Goal: Task Accomplishment & Management: Complete application form

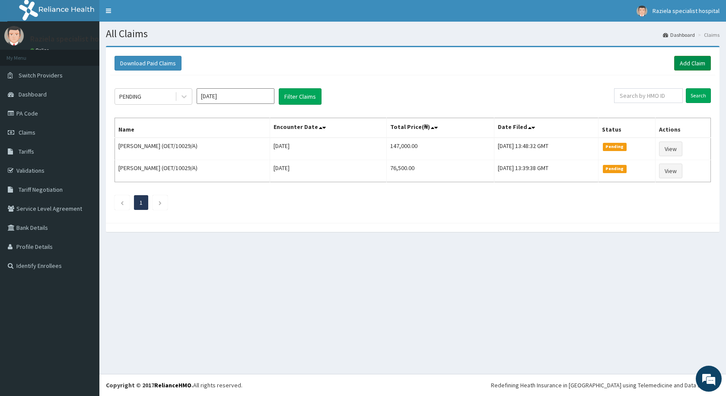
click at [692, 64] on link "Add Claim" at bounding box center [693, 63] width 37 height 15
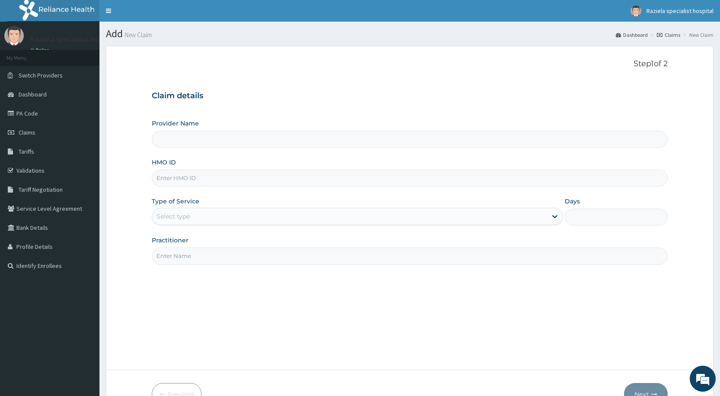
click at [170, 146] on input "Provider Name" at bounding box center [410, 139] width 516 height 17
drag, startPoint x: 174, startPoint y: 137, endPoint x: 170, endPoint y: 152, distance: 15.6
click at [172, 150] on div "Provider Name HMO ID Type of Service Select type Days Practitioner" at bounding box center [410, 191] width 516 height 145
type input "Raziela Specialist Clinic"
click at [170, 182] on input "HMO ID" at bounding box center [410, 177] width 516 height 17
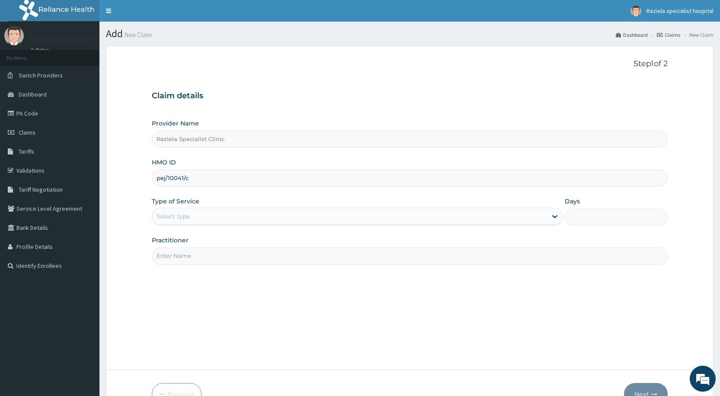
type input "PEJ/10041/C"
click at [237, 219] on div "Select type" at bounding box center [349, 216] width 395 height 14
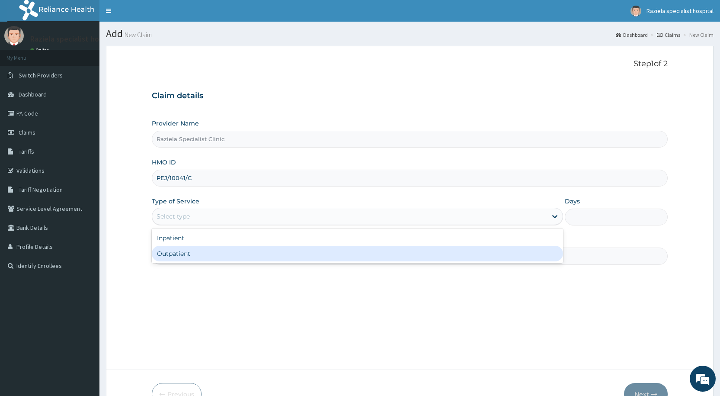
click at [209, 256] on div "Outpatient" at bounding box center [357, 254] width 411 height 16
type input "1"
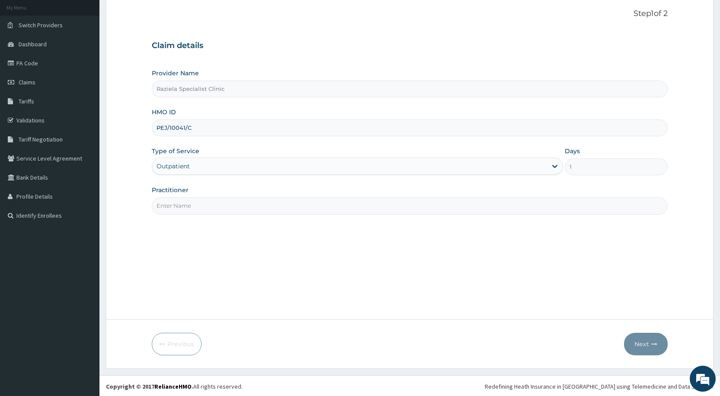
scroll to position [51, 0]
click at [189, 203] on input "Practitioner" at bounding box center [410, 204] width 516 height 17
type input "DR KELLY"
click at [649, 342] on button "Next" at bounding box center [646, 342] width 44 height 22
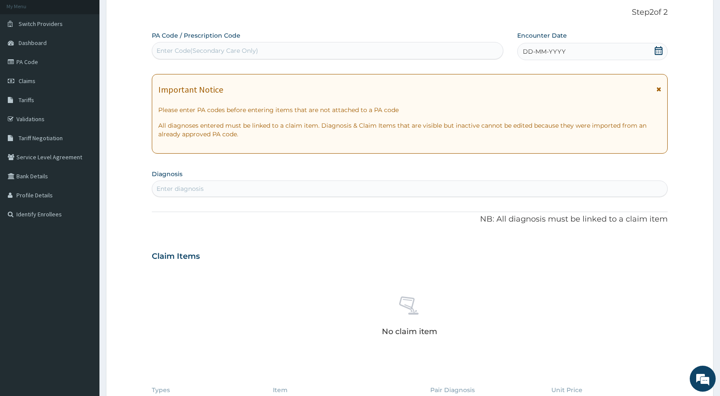
click at [170, 57] on div "Enter Code(Secondary Care Only)" at bounding box center [327, 51] width 350 height 14
click at [659, 49] on icon at bounding box center [659, 50] width 8 height 9
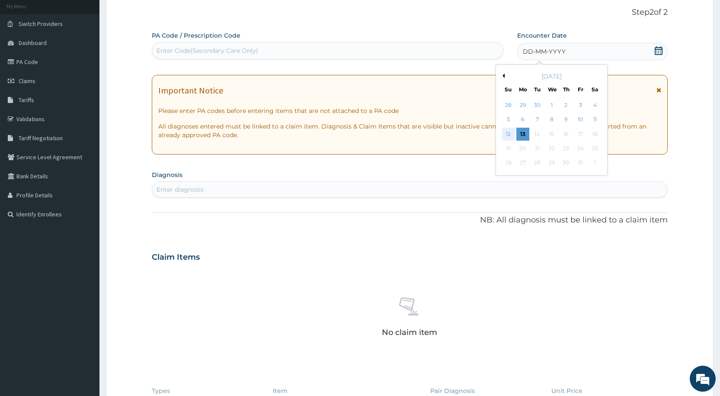
click at [507, 132] on div "12" at bounding box center [508, 134] width 13 height 13
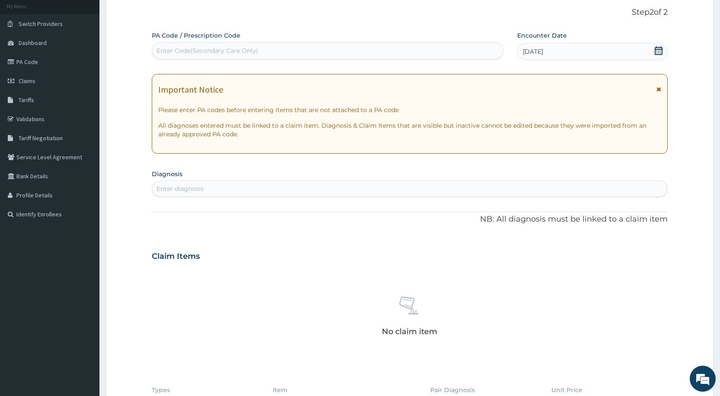
click at [196, 186] on div "Enter diagnosis" at bounding box center [180, 188] width 47 height 9
type input "b"
type input "malaria"
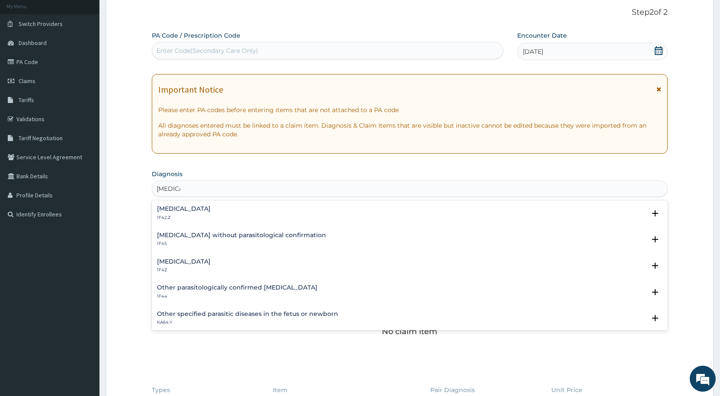
click at [171, 266] on div "Malaria, unspecified 1F4Z" at bounding box center [184, 265] width 54 height 15
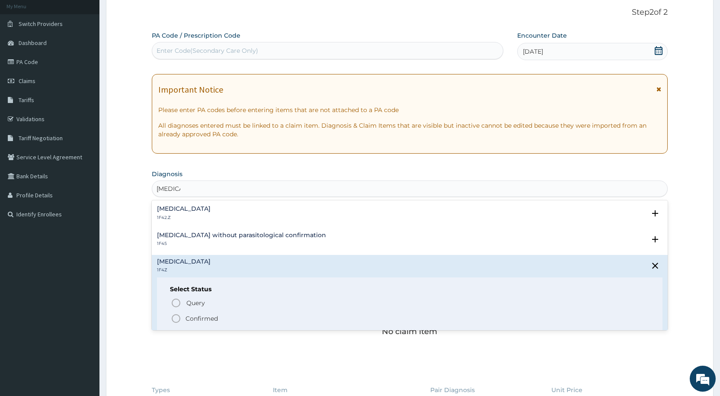
drag, startPoint x: 174, startPoint y: 316, endPoint x: 178, endPoint y: 310, distance: 7.0
click at [175, 316] on icon "status option filled" at bounding box center [176, 318] width 10 height 10
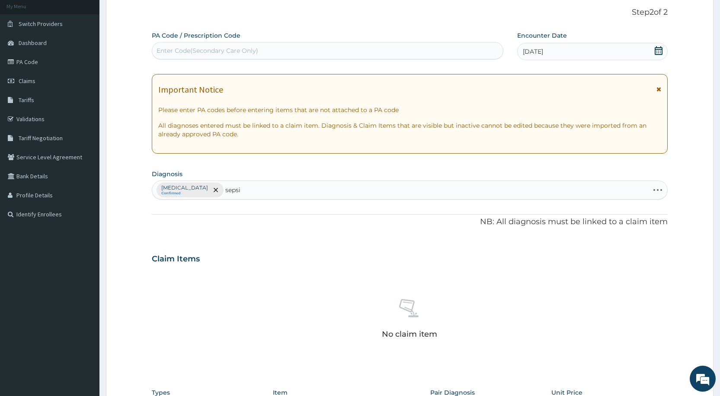
type input "sepsis"
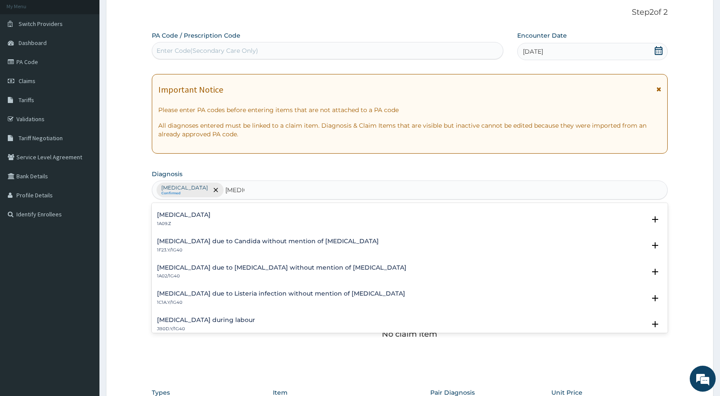
scroll to position [0, 0]
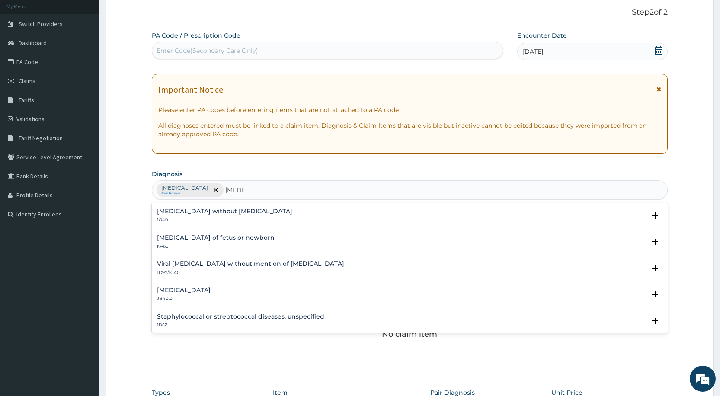
click at [198, 211] on h4 "Sepsis without septic shock" at bounding box center [224, 211] width 135 height 6
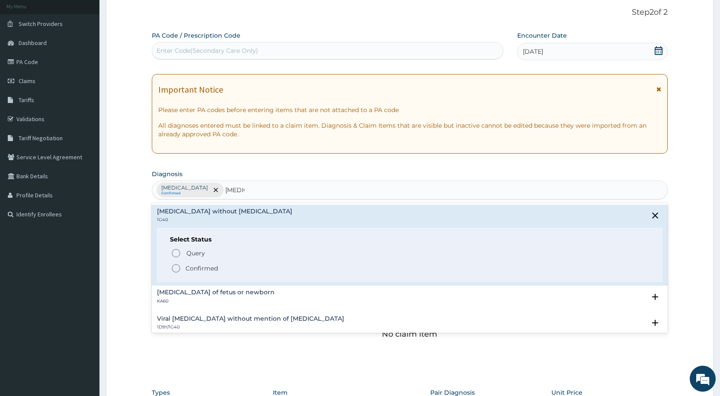
click at [180, 265] on icon "status option filled" at bounding box center [176, 268] width 10 height 10
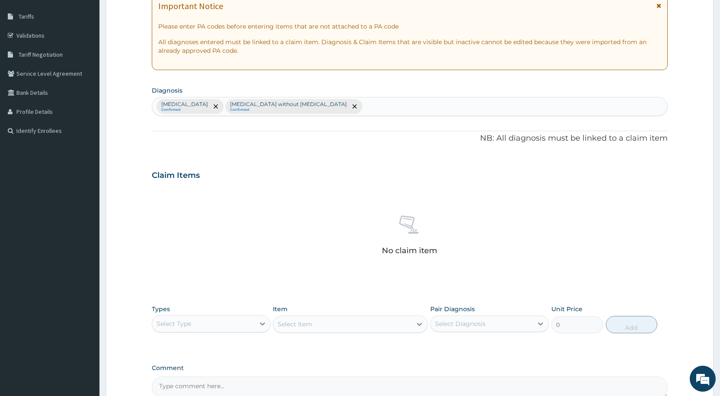
scroll to position [138, 0]
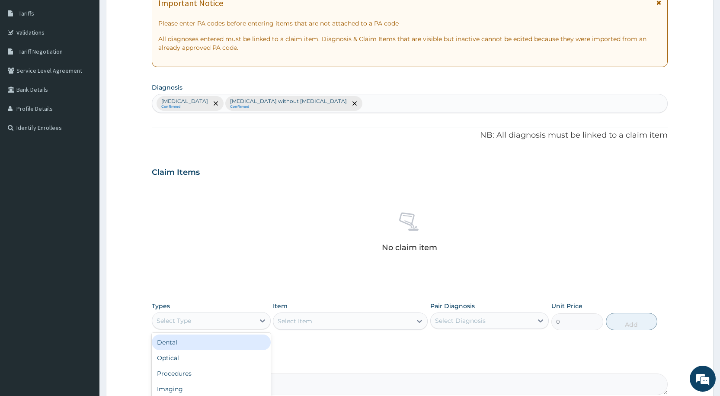
click at [247, 320] on div "Select Type" at bounding box center [203, 320] width 102 height 14
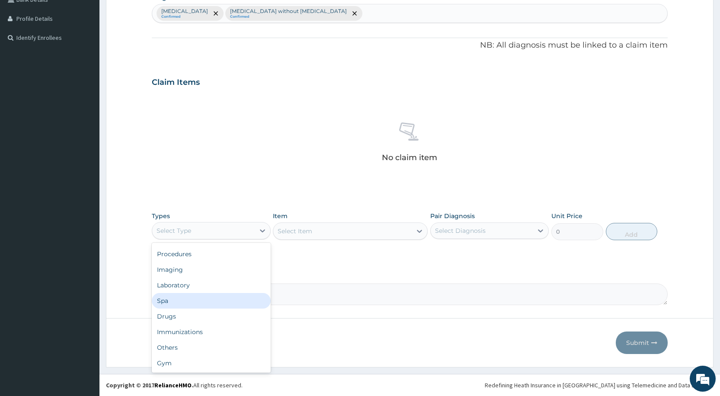
scroll to position [0, 0]
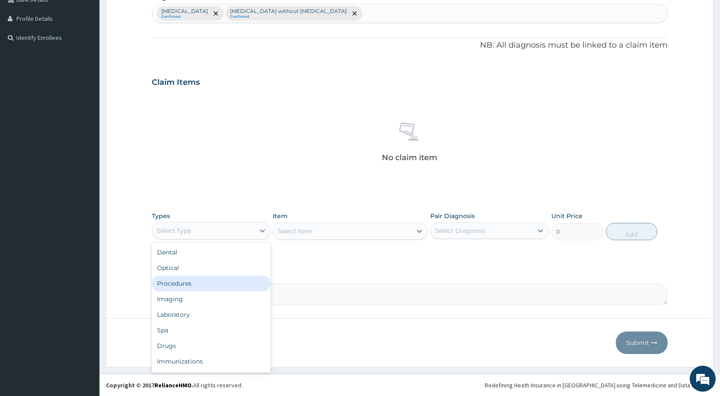
click at [199, 285] on div "Procedures" at bounding box center [211, 283] width 118 height 16
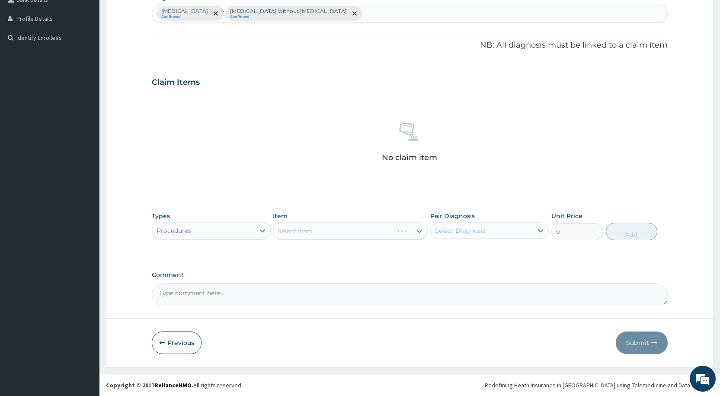
click at [405, 227] on div "Select Item" at bounding box center [350, 230] width 155 height 17
click at [405, 230] on div "Select Item" at bounding box center [350, 230] width 155 height 17
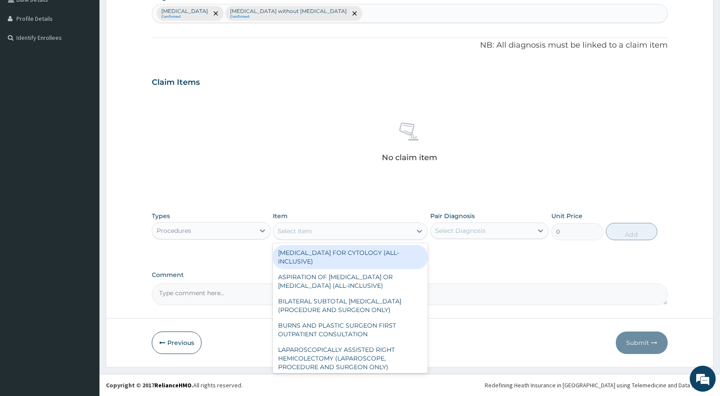
click at [405, 230] on div "Select Item" at bounding box center [342, 231] width 138 height 14
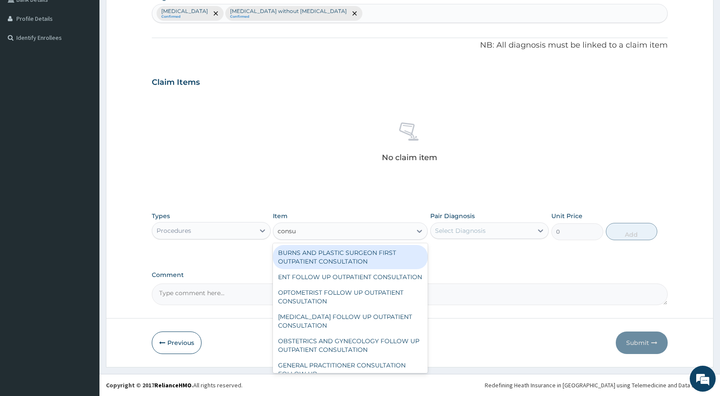
type input "consul"
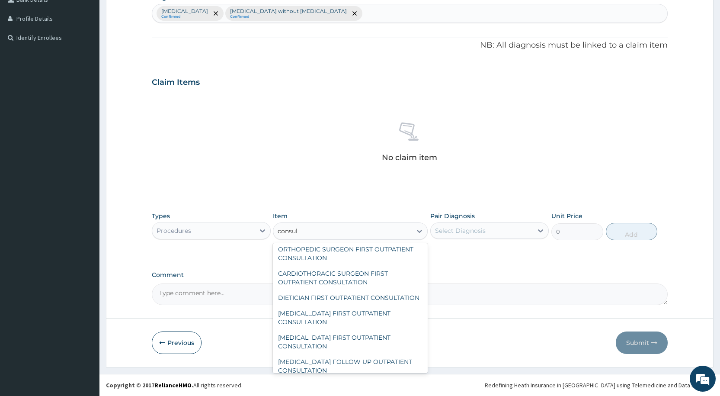
scroll to position [1302, 0]
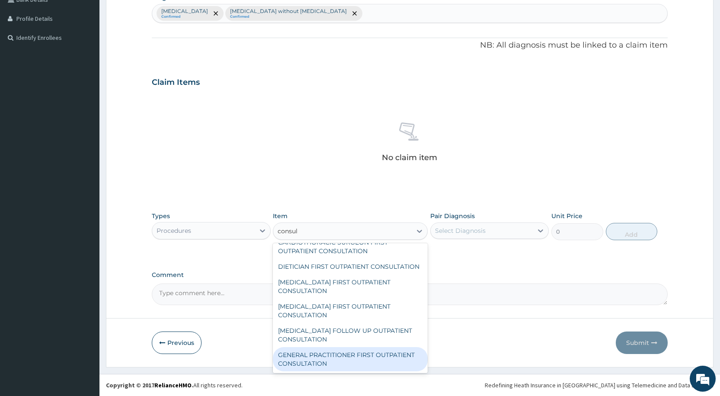
click at [389, 359] on div "GENERAL PRACTITIONER FIRST OUTPATIENT CONSULTATION" at bounding box center [350, 359] width 155 height 24
type input "4500"
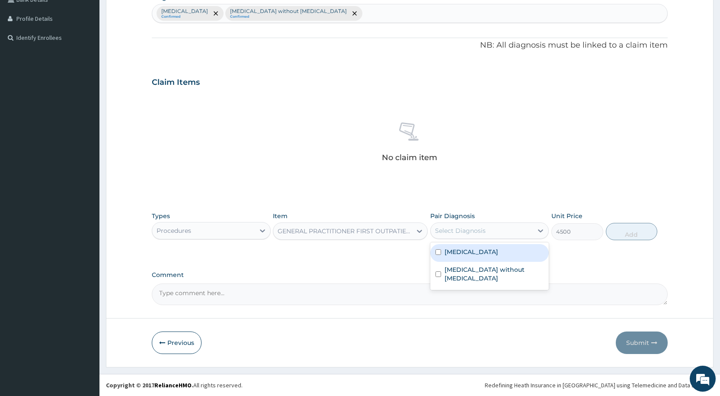
click at [479, 224] on div "Select Diagnosis" at bounding box center [482, 231] width 102 height 14
click at [471, 258] on div "Malaria, unspecified" at bounding box center [489, 253] width 118 height 18
checkbox input "true"
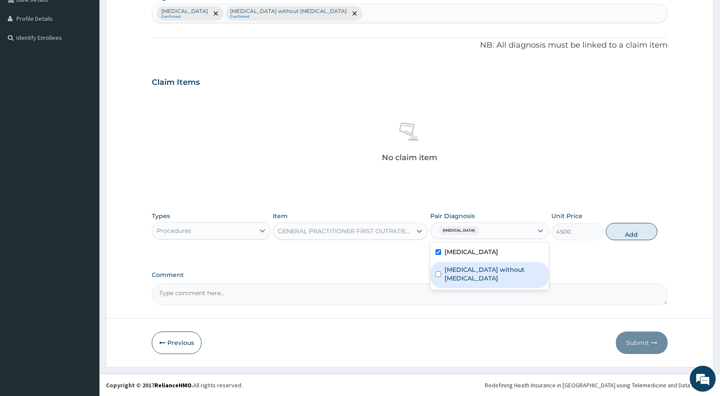
click at [467, 270] on label "Sepsis without septic shock" at bounding box center [494, 273] width 99 height 17
checkbox input "true"
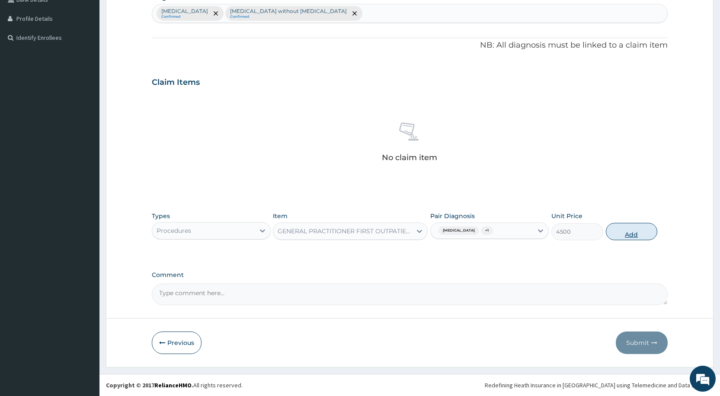
click at [610, 234] on button "Add" at bounding box center [631, 231] width 51 height 17
type input "0"
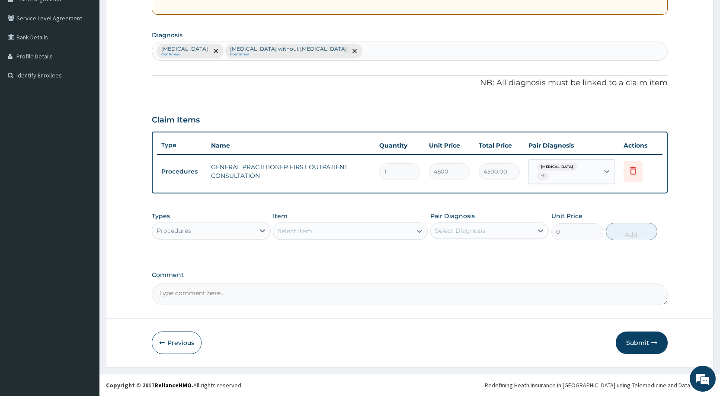
scroll to position [190, 0]
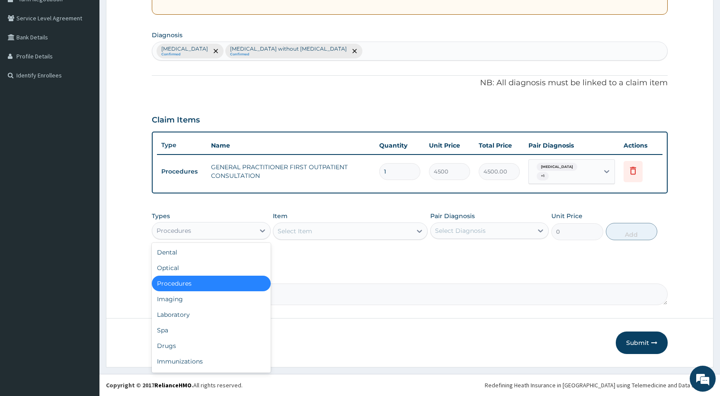
click at [243, 233] on div "Procedures" at bounding box center [203, 231] width 102 height 14
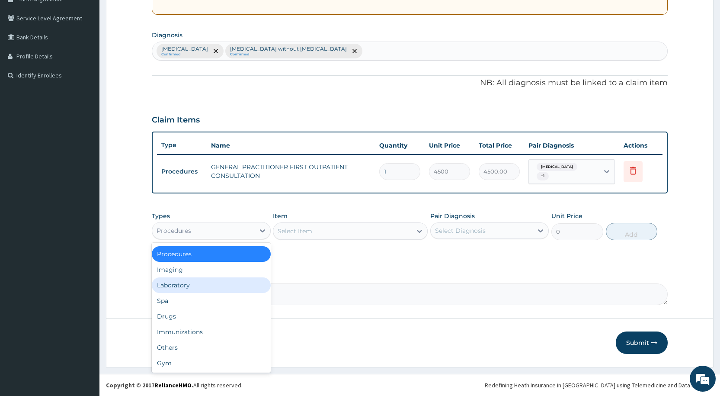
click at [220, 292] on div "Laboratory" at bounding box center [211, 285] width 118 height 16
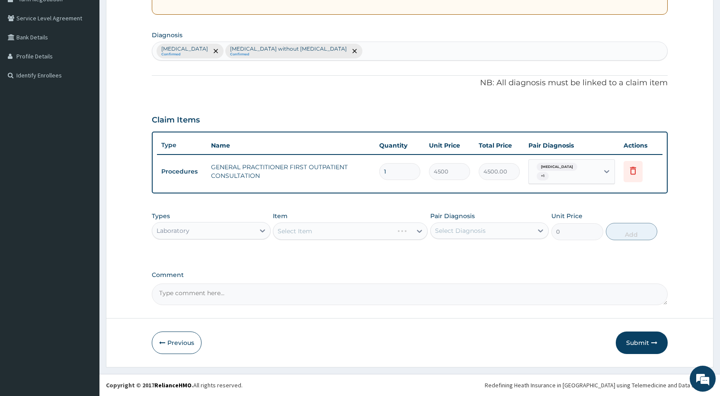
click at [307, 233] on div "Select Item" at bounding box center [350, 230] width 155 height 17
click at [291, 233] on div "Select Item" at bounding box center [350, 230] width 155 height 17
click at [289, 231] on div "Select Item" at bounding box center [350, 230] width 155 height 17
click at [289, 231] on div "Select Item" at bounding box center [295, 231] width 35 height 9
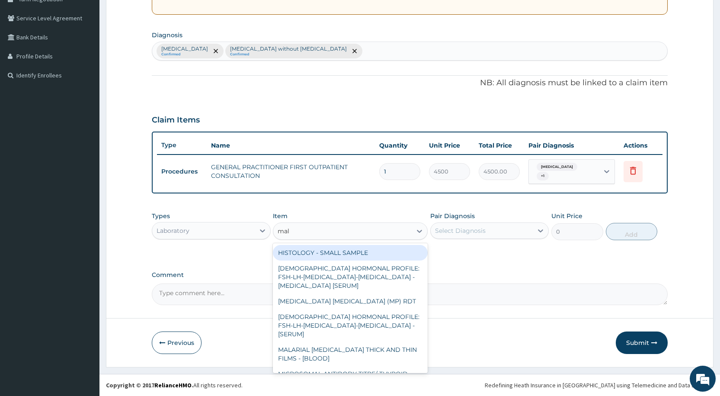
type input "mala"
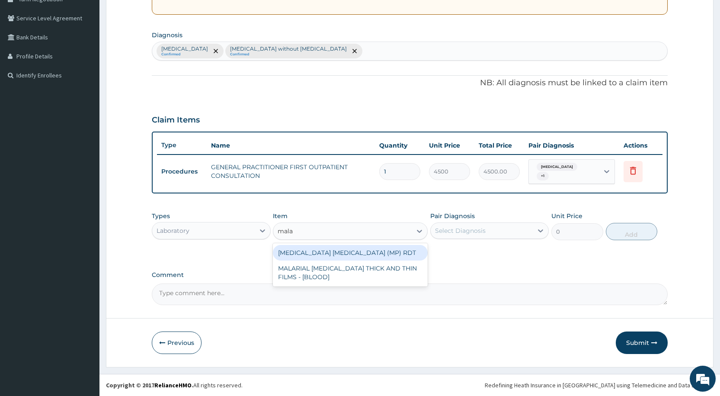
click at [390, 254] on div "MALARIA PARASITE (MP) RDT" at bounding box center [350, 253] width 155 height 16
type input "2400"
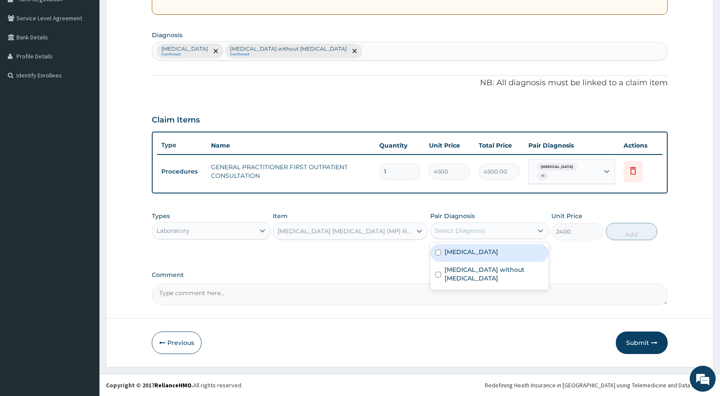
click at [482, 226] on div "Select Diagnosis" at bounding box center [460, 230] width 51 height 9
click at [469, 254] on label "Malaria, unspecified" at bounding box center [472, 251] width 54 height 9
checkbox input "true"
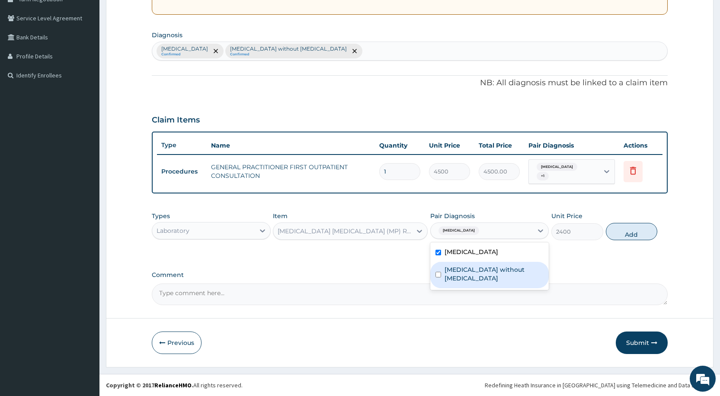
drag, startPoint x: 461, startPoint y: 271, endPoint x: 502, endPoint y: 261, distance: 42.8
click at [471, 270] on label "Sepsis without septic shock" at bounding box center [494, 273] width 99 height 17
checkbox input "true"
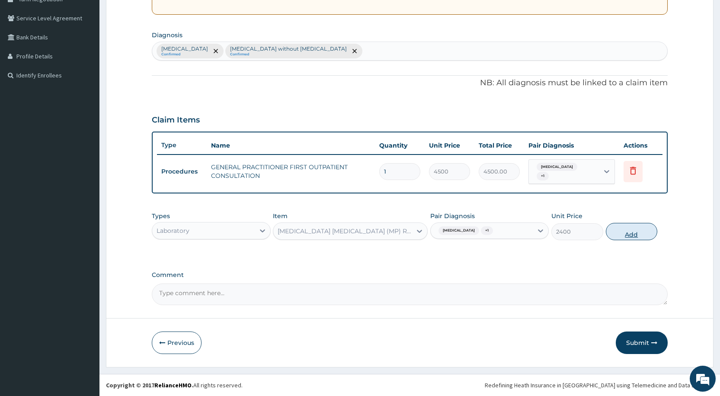
click at [617, 237] on button "Add" at bounding box center [631, 231] width 51 height 17
type input "0"
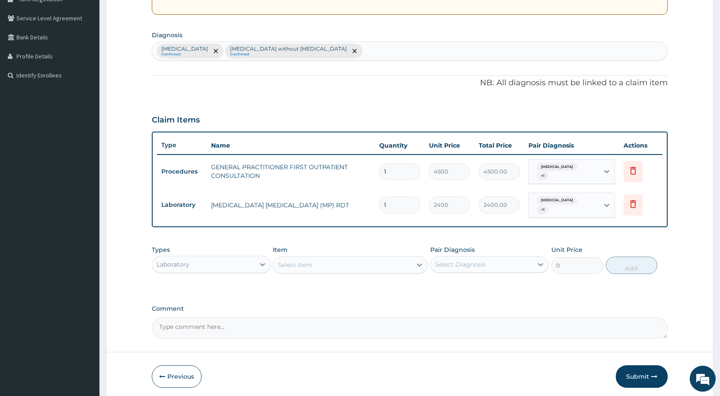
click at [308, 261] on div "Select Item" at bounding box center [295, 264] width 35 height 9
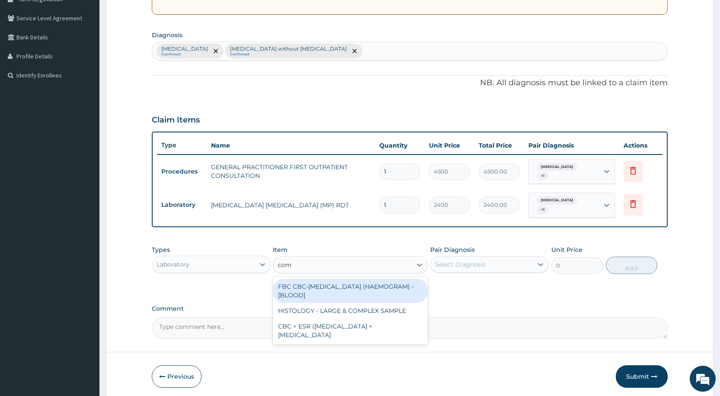
type input "comp"
click at [349, 294] on div "FBC CBC-COMPLETE BLOOD COUNT (HAEMOGRAM) - [BLOOD]" at bounding box center [350, 290] width 155 height 24
type input "6000"
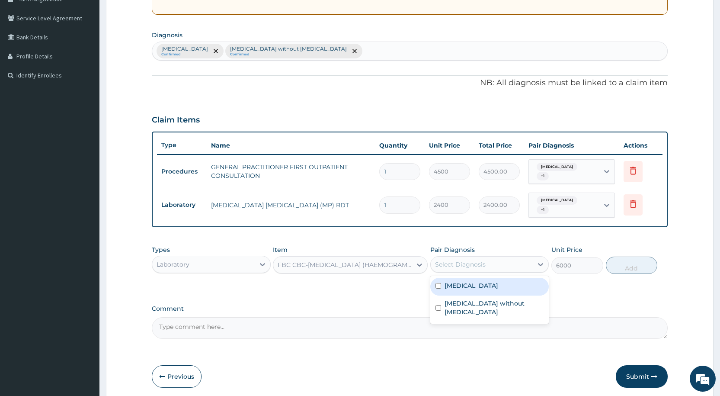
click at [442, 265] on div "Select Diagnosis" at bounding box center [460, 264] width 51 height 9
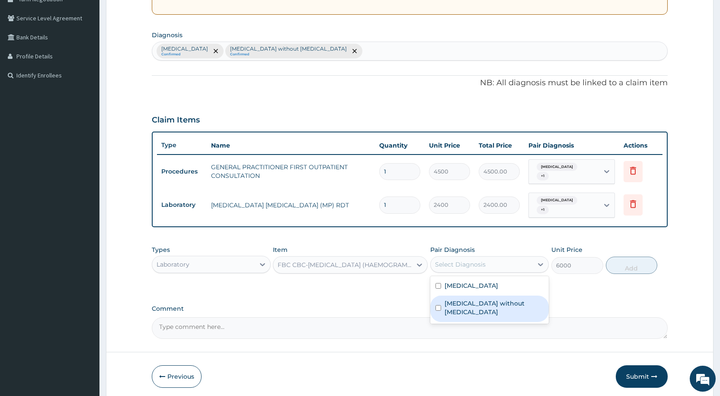
click at [451, 297] on div "Sepsis without septic shock" at bounding box center [489, 308] width 118 height 26
checkbox input "true"
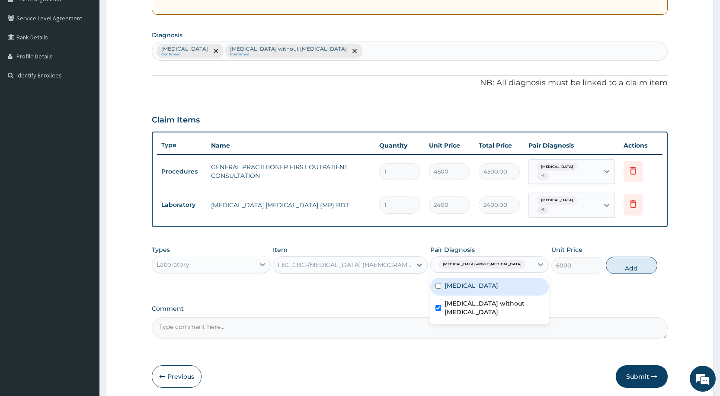
click at [457, 288] on label "Malaria, unspecified" at bounding box center [472, 285] width 54 height 9
checkbox input "true"
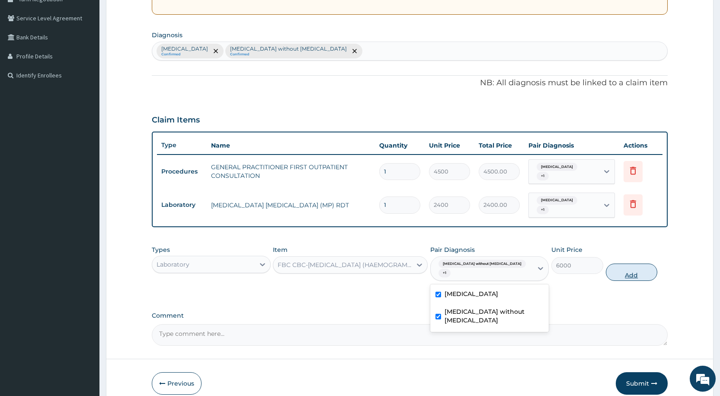
click at [643, 266] on button "Add" at bounding box center [631, 271] width 51 height 17
type input "0"
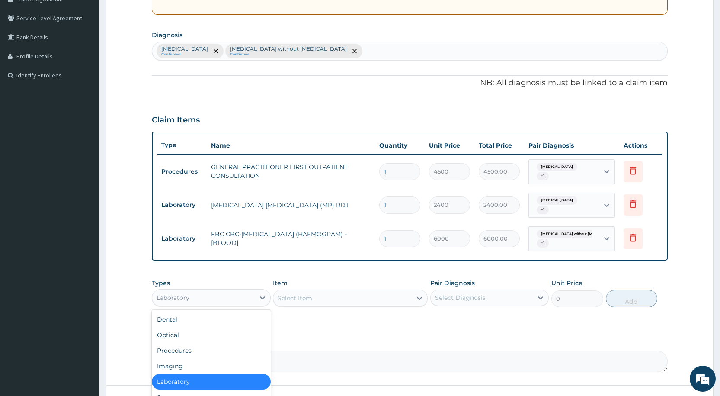
click at [237, 297] on div "Laboratory" at bounding box center [203, 298] width 102 height 14
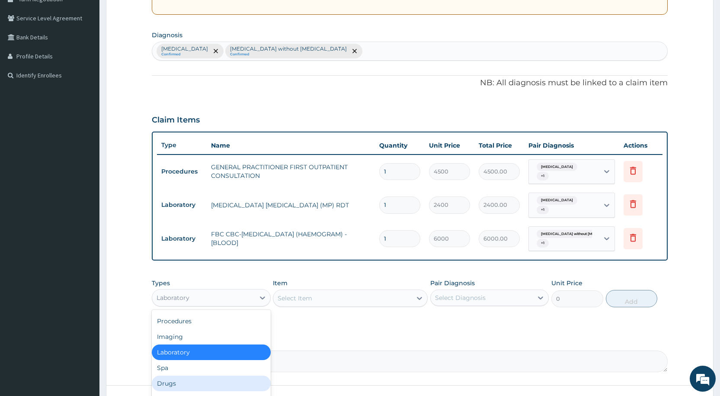
click at [210, 382] on div "Drugs" at bounding box center [211, 383] width 118 height 16
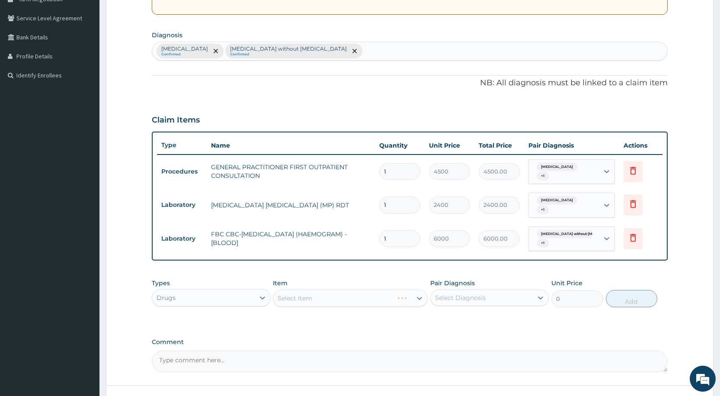
click at [293, 296] on div "Select Item" at bounding box center [350, 297] width 155 height 17
click at [294, 296] on div "Select Item" at bounding box center [350, 297] width 155 height 17
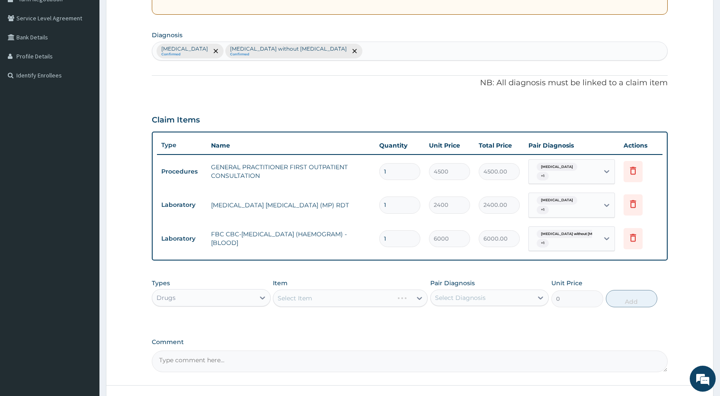
click at [294, 296] on div "Select Item" at bounding box center [350, 297] width 155 height 17
click at [288, 296] on div "Select Item" at bounding box center [350, 297] width 155 height 17
click at [288, 296] on div "Select Item" at bounding box center [295, 298] width 35 height 9
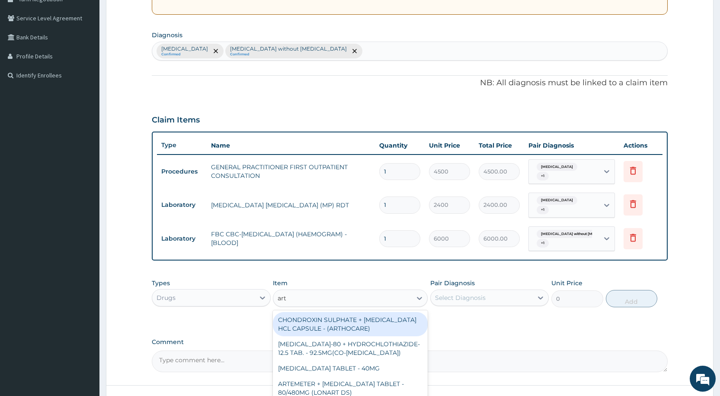
type input "arte"
click at [334, 328] on div "ARTEMETER + LUMEFANTRINE TABLET - 80/480MG (LONART DS)" at bounding box center [350, 324] width 155 height 24
type input "672"
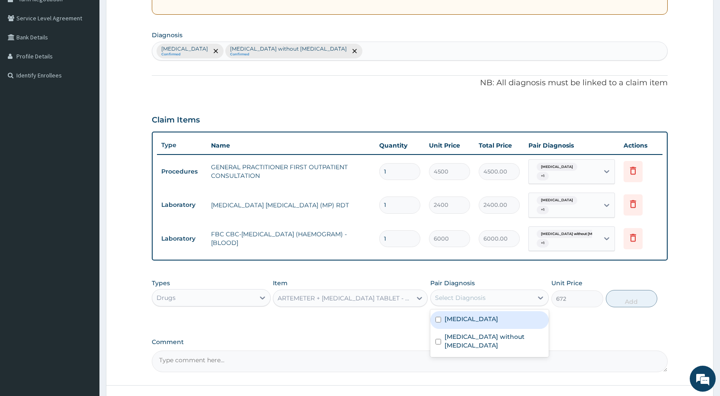
click at [448, 300] on div "Select Diagnosis" at bounding box center [460, 297] width 51 height 9
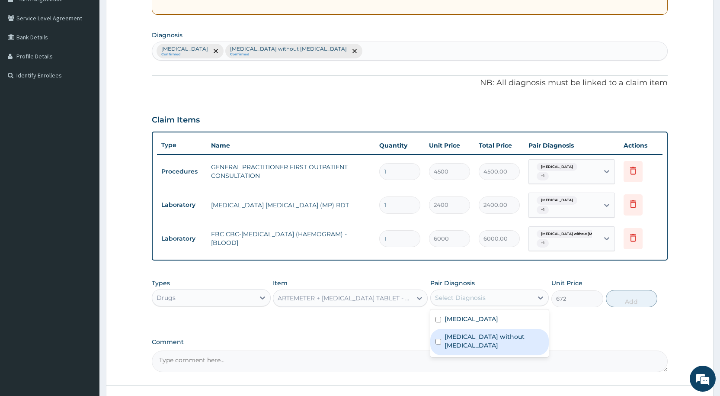
click at [444, 331] on div "Sepsis without septic shock" at bounding box center [489, 342] width 118 height 26
checkbox input "true"
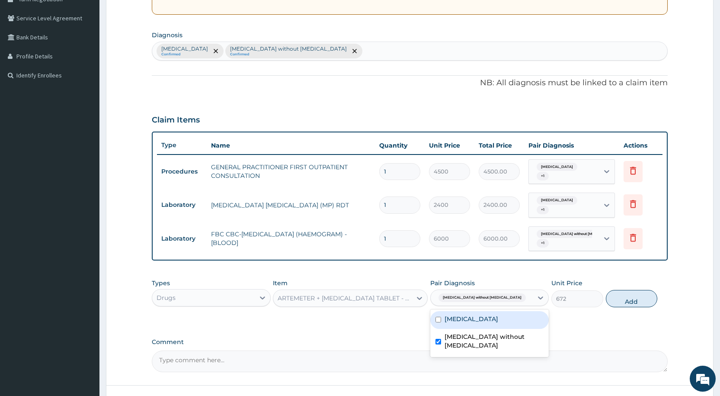
click at [450, 321] on label "Malaria, unspecified" at bounding box center [472, 318] width 54 height 9
checkbox input "true"
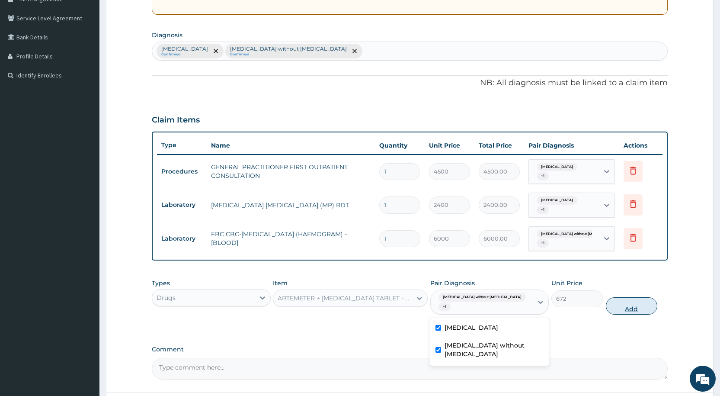
click at [617, 304] on button "Add" at bounding box center [631, 305] width 51 height 17
type input "0"
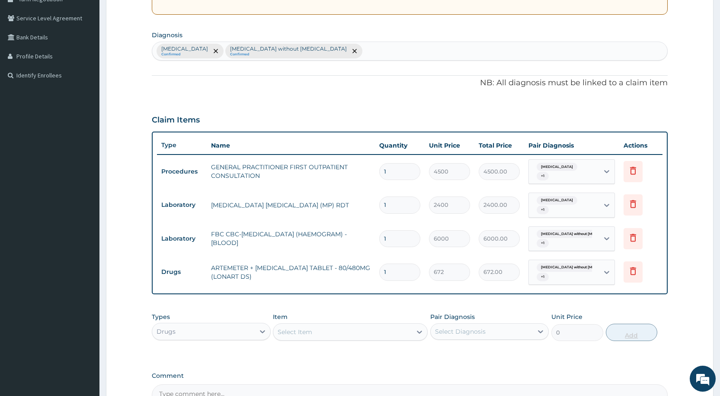
type input "0.00"
type input "6"
type input "4032.00"
type input "6"
click at [318, 329] on div "Select Item" at bounding box center [342, 332] width 138 height 14
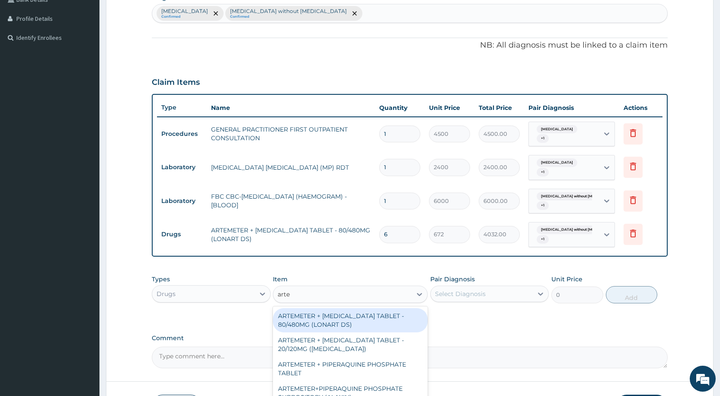
scroll to position [291, 0]
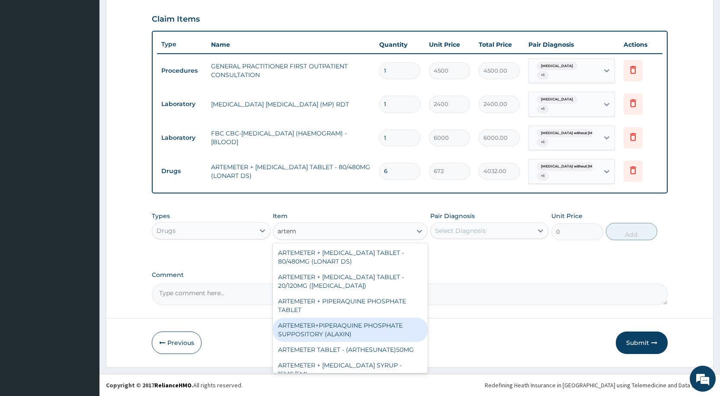
type input "arteme"
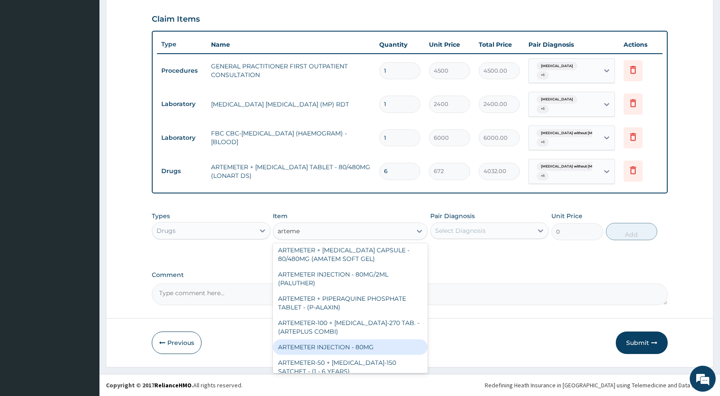
scroll to position [221, 0]
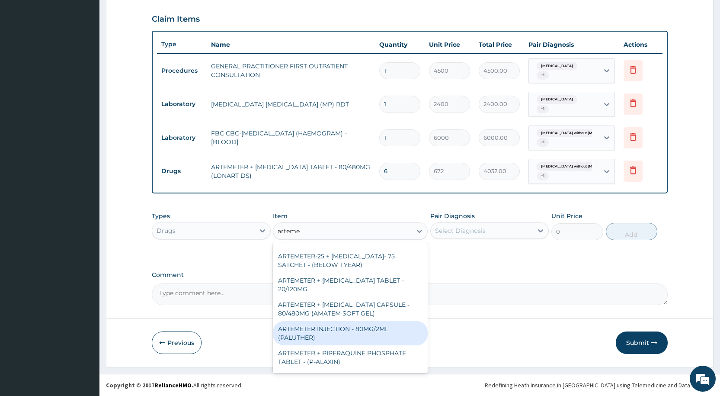
click at [326, 337] on div "ARTEMETER INJECTION - 80MG/2ML (PALUTHER)" at bounding box center [350, 333] width 155 height 24
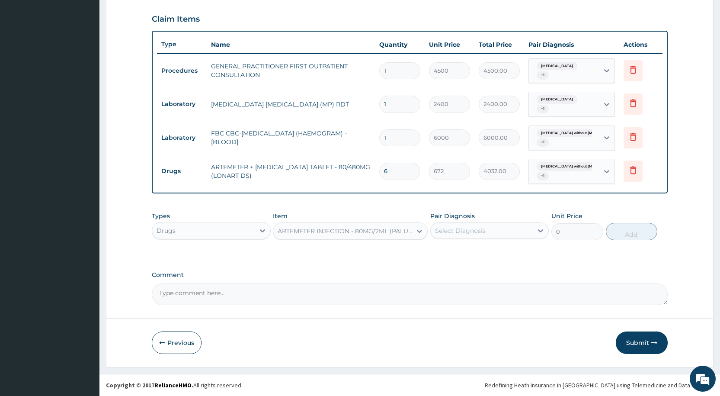
type input "800"
click at [351, 230] on div "ARTEMETER INJECTION - 80MG/2ML (PALUTHER)" at bounding box center [345, 231] width 135 height 9
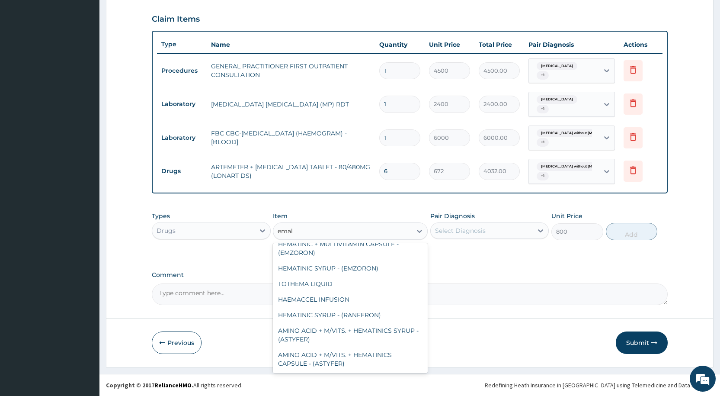
scroll to position [0, 0]
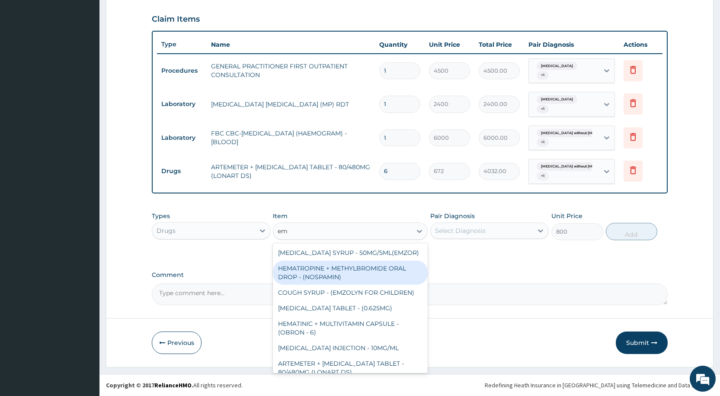
type input "e"
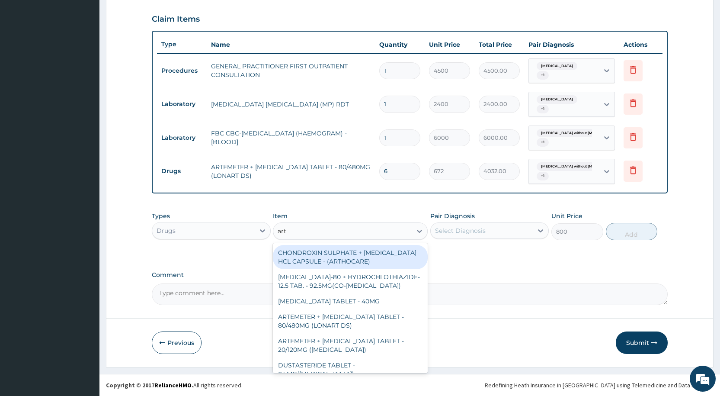
type input "arte"
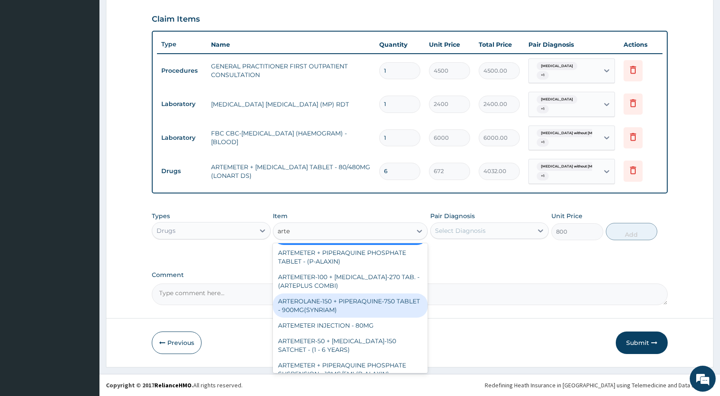
scroll to position [348, 0]
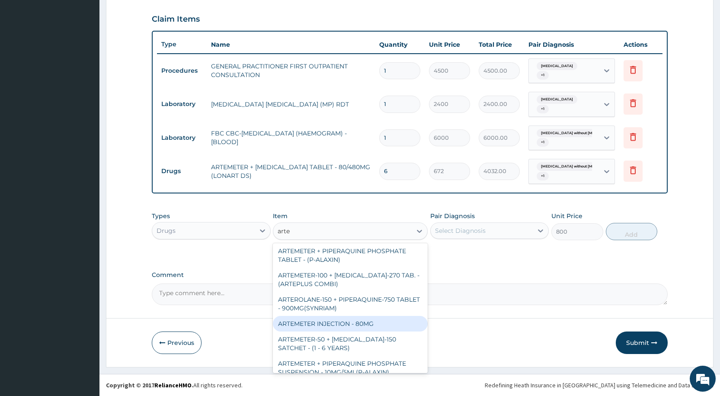
click at [374, 316] on div "ARTEMETER INJECTION - 80MG" at bounding box center [350, 324] width 155 height 16
type input "544"
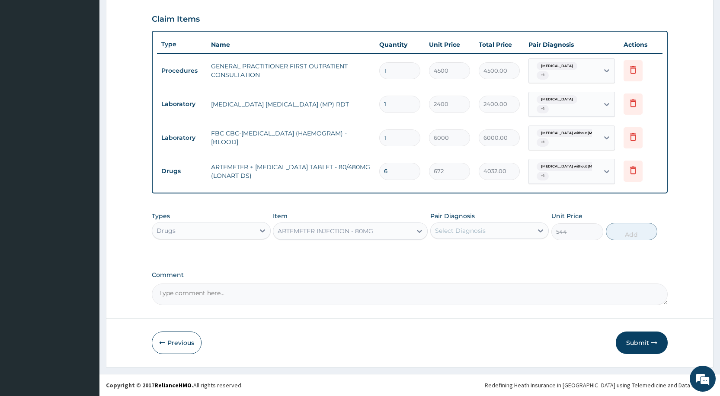
click at [336, 224] on div "ARTEMETER INJECTION - 80MG" at bounding box center [342, 231] width 138 height 14
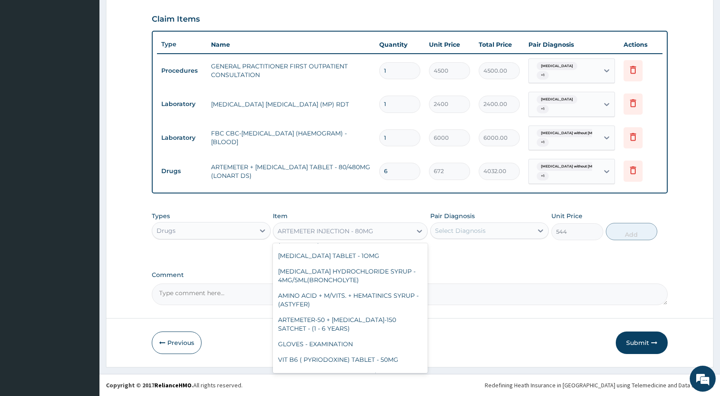
scroll to position [14905, 0]
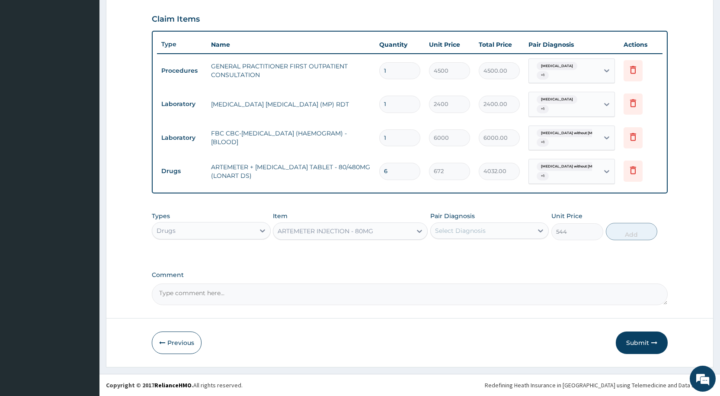
click at [339, 232] on div "ARTEMETER INJECTION - 80MG" at bounding box center [326, 231] width 96 height 9
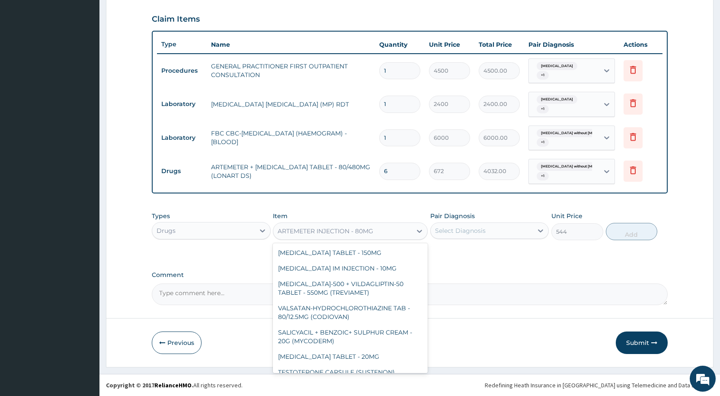
scroll to position [14343, 0]
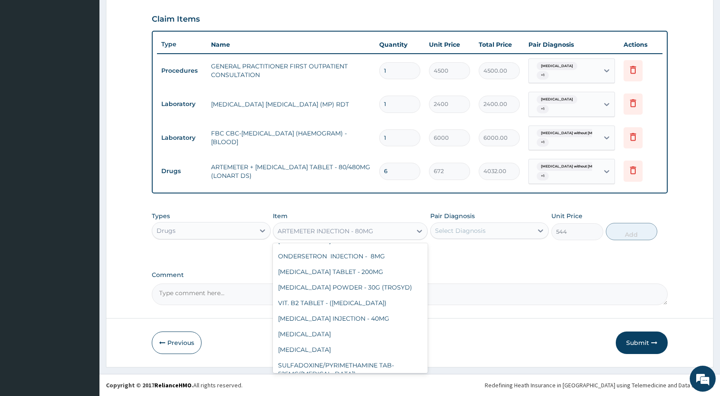
paste input "ARTESUNATE INJECTION IV.IM - (60MG)"
type input "ARTESUNATE INJECTION IV.IM - (60MG)"
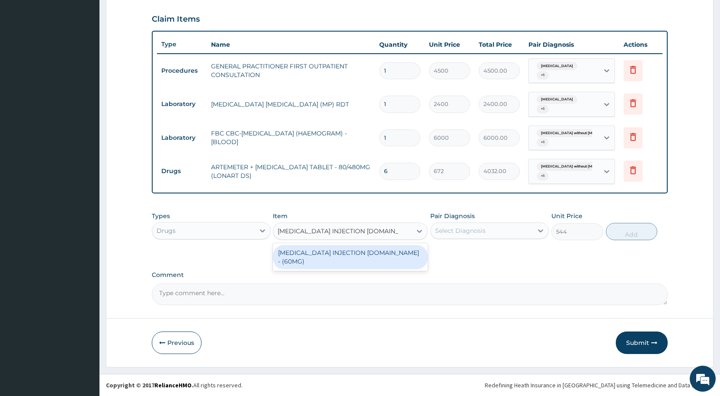
scroll to position [0, 0]
click at [353, 251] on div "ARTESUNATE INJECTION IV.IM - (60MG)" at bounding box center [350, 257] width 155 height 24
type input "1824"
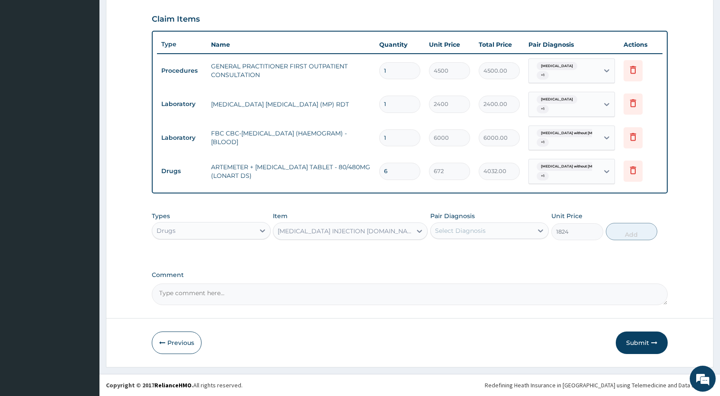
click at [507, 230] on div "Select Diagnosis" at bounding box center [482, 231] width 102 height 14
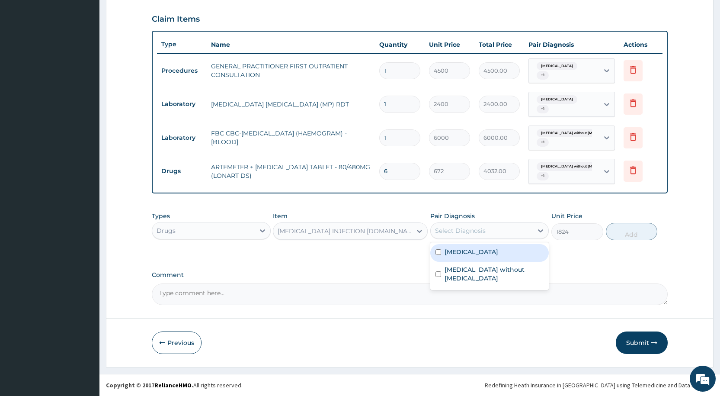
click at [506, 255] on div "Malaria, unspecified" at bounding box center [489, 253] width 118 height 18
checkbox input "true"
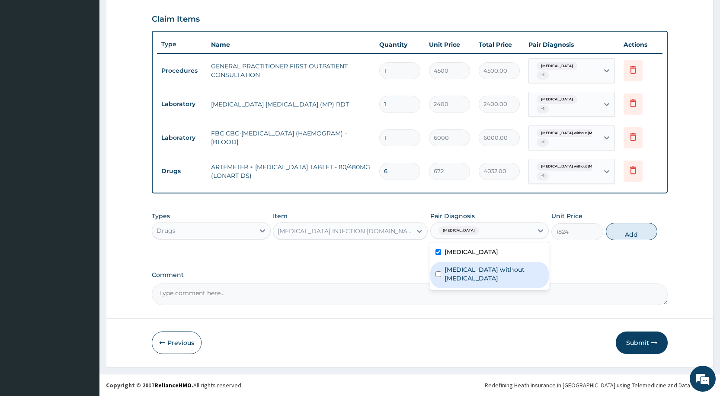
click at [501, 277] on div "Sepsis without septic shock" at bounding box center [489, 275] width 118 height 26
checkbox input "true"
click at [619, 231] on button "Add" at bounding box center [631, 231] width 51 height 17
type input "0"
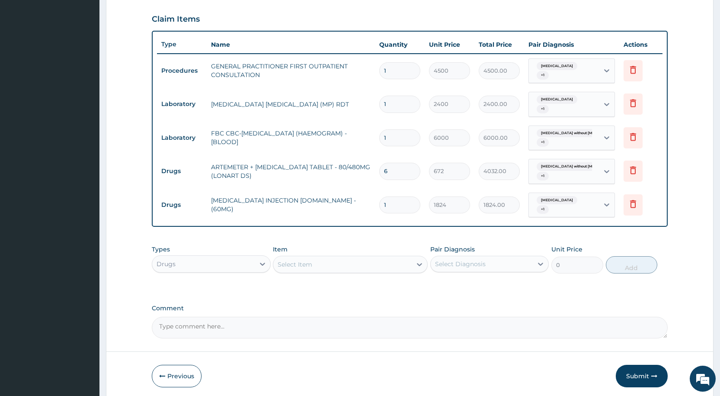
type input "0.00"
type input "4"
type input "7296.00"
type input "4"
click at [283, 262] on div "Select Item" at bounding box center [295, 264] width 35 height 9
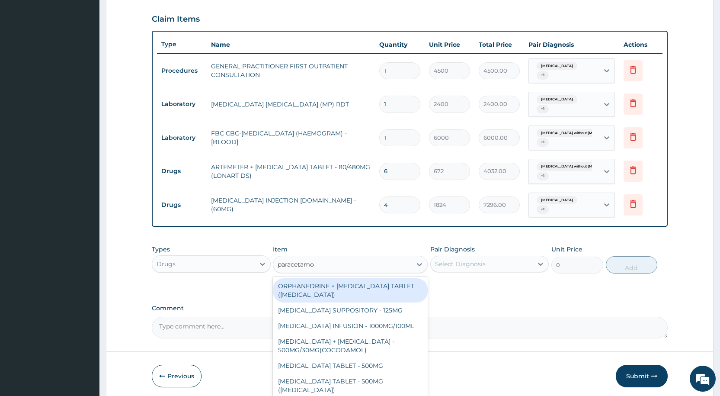
type input "paracetamol"
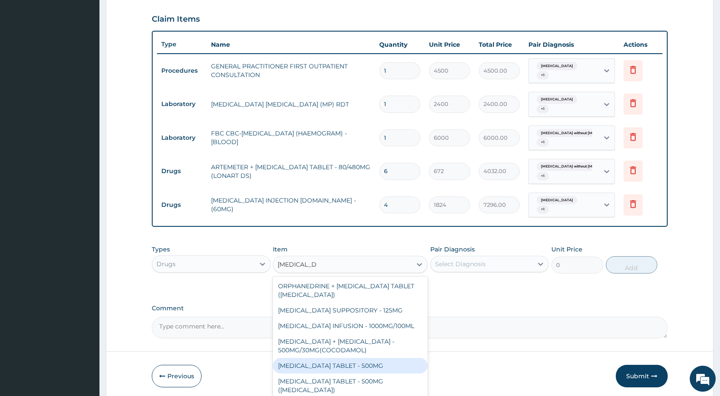
click at [403, 358] on div "PARACETAMOL TABLET - 500MG" at bounding box center [350, 366] width 155 height 16
type input "38.400000000000006"
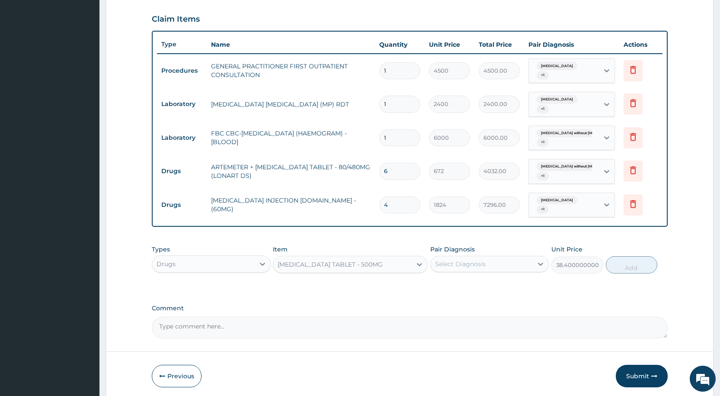
click at [466, 270] on div "Select Diagnosis" at bounding box center [482, 264] width 102 height 14
click at [461, 291] on div "Malaria, unspecified" at bounding box center [489, 286] width 118 height 18
checkbox input "true"
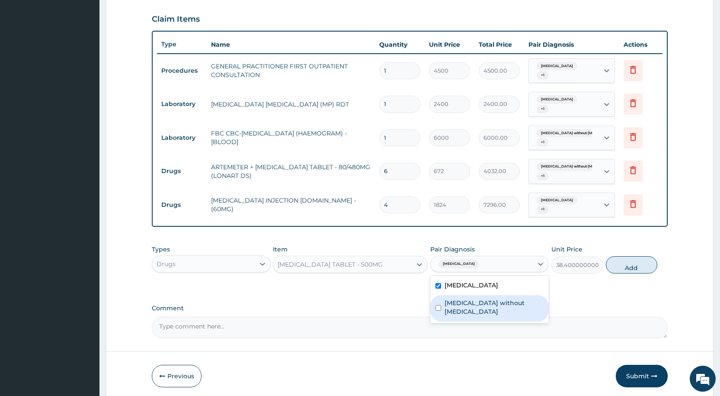
click at [454, 307] on label "Sepsis without septic shock" at bounding box center [494, 306] width 99 height 17
checkbox input "true"
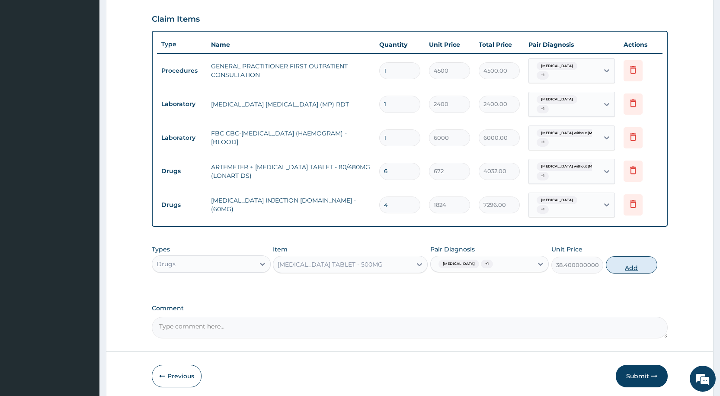
click at [624, 269] on button "Add" at bounding box center [631, 264] width 51 height 17
type input "0"
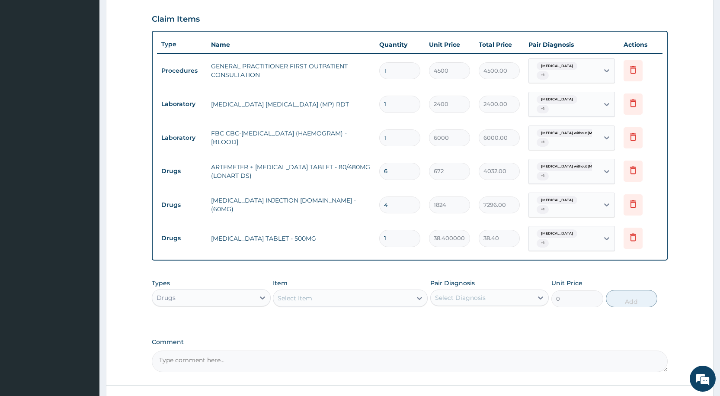
type input "18"
type input "691.20"
type input "18"
click at [322, 293] on div "Select Item" at bounding box center [342, 298] width 138 height 14
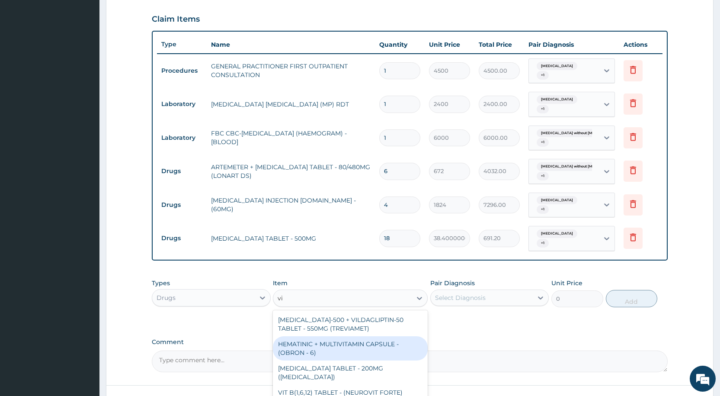
type input "v"
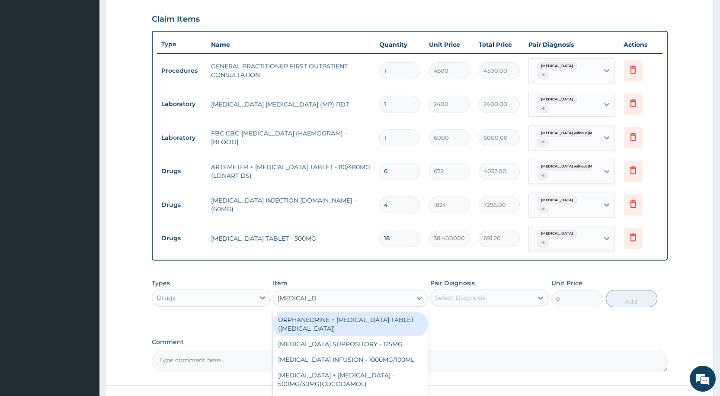
scroll to position [31, 0]
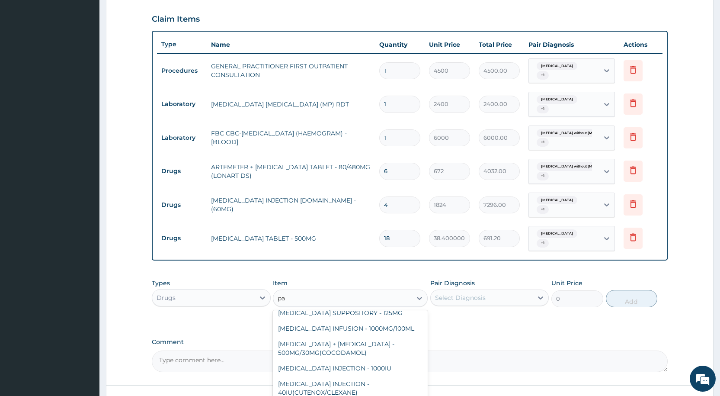
type input "p"
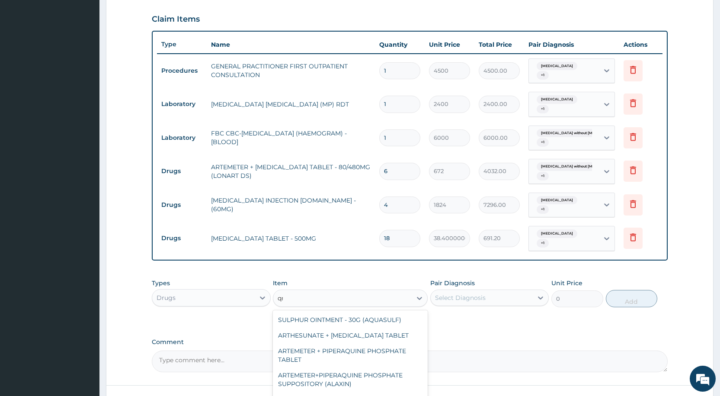
scroll to position [0, 0]
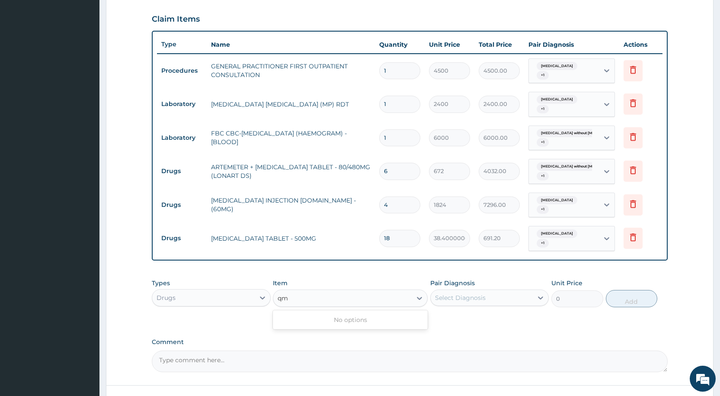
type input "q"
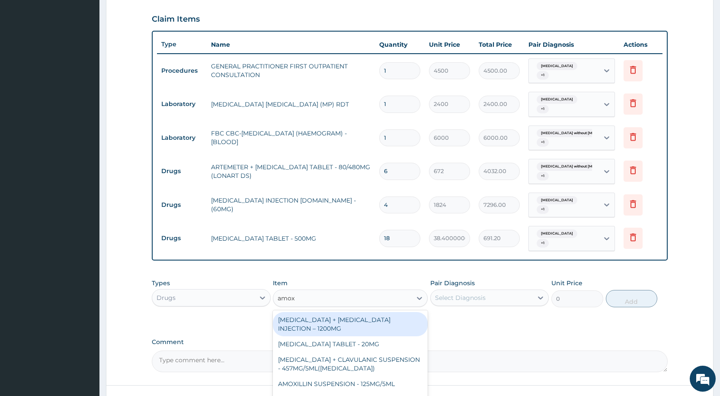
type input "amoxi"
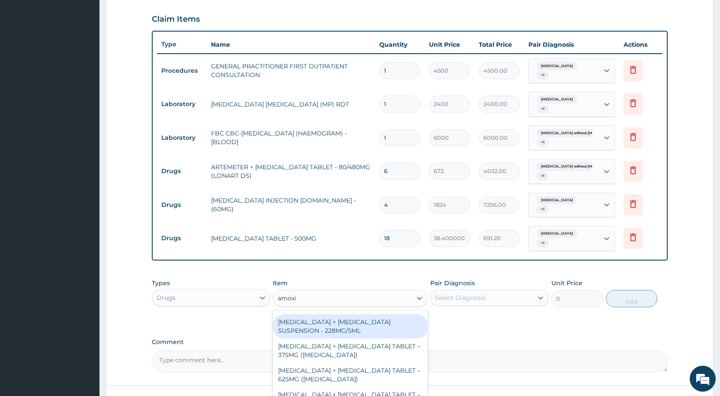
scroll to position [242, 0]
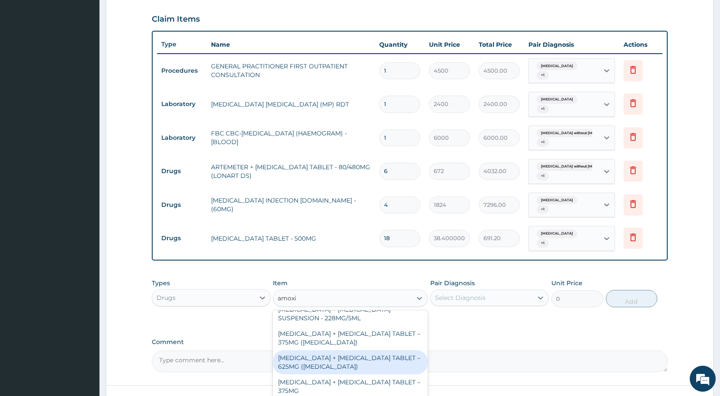
click at [359, 359] on div "AMOXICILLIN + CLAVULANIC ACID TABLET – 625MG (AUGMENTIN)" at bounding box center [350, 362] width 155 height 24
type input "768"
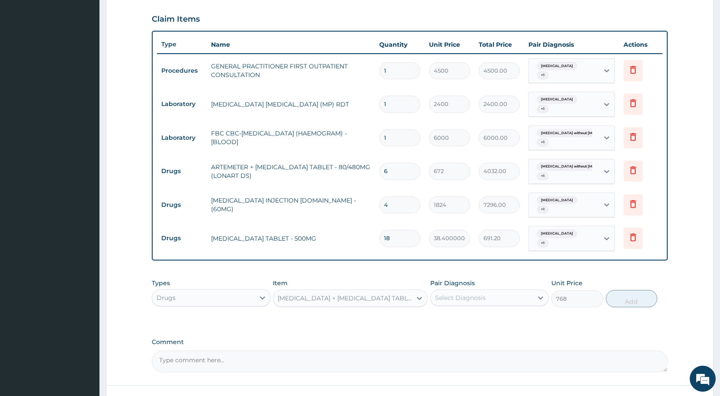
click at [369, 295] on div "AMOXICILLIN + CLAVULANIC ACID TABLET – 625MG (AUGMENTIN)" at bounding box center [345, 298] width 135 height 9
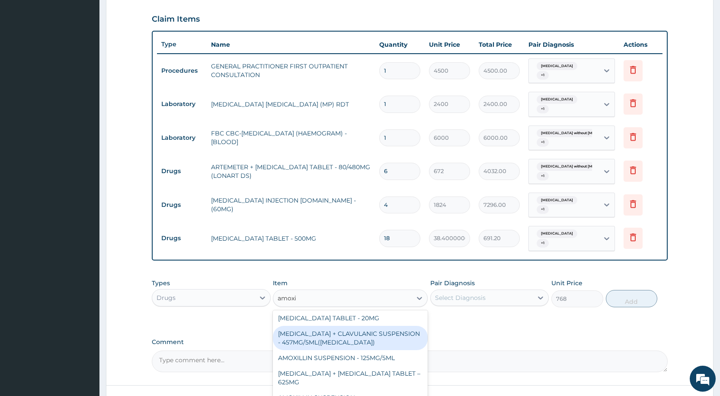
scroll to position [0, 0]
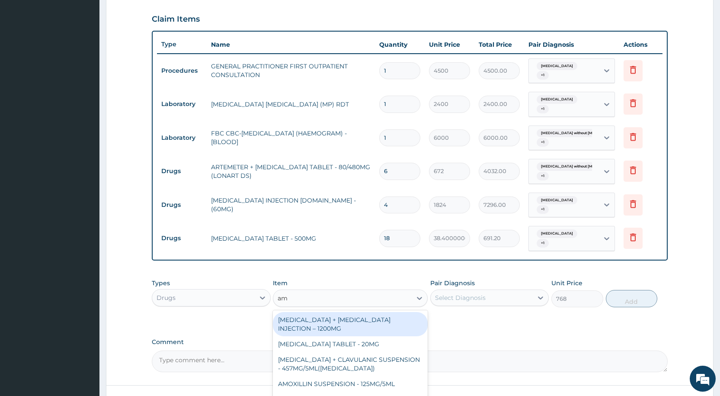
type input "a"
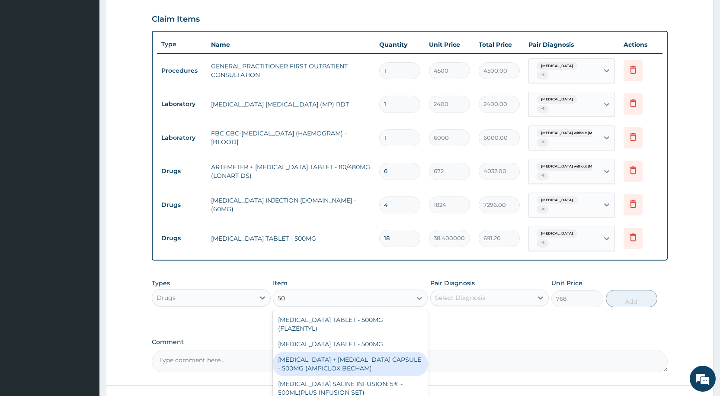
type input "5"
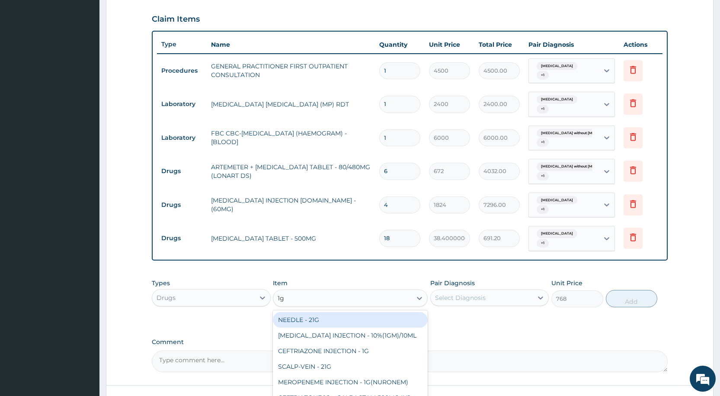
type input "1g"
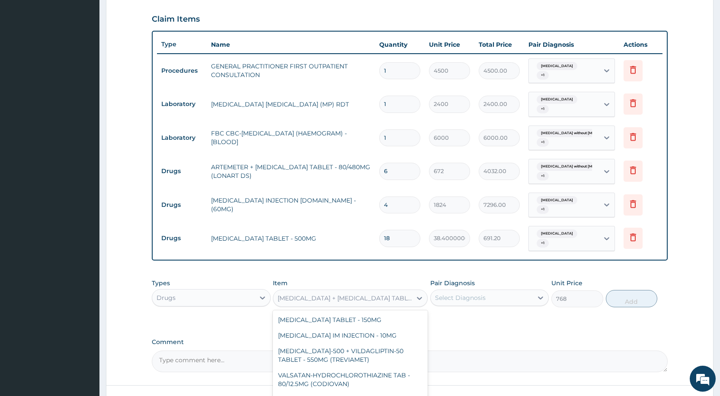
click at [385, 291] on div "AMOXICILLIN + CLAVULANIC ACID TABLET – 625MG (AUGMENTIN)" at bounding box center [342, 298] width 138 height 14
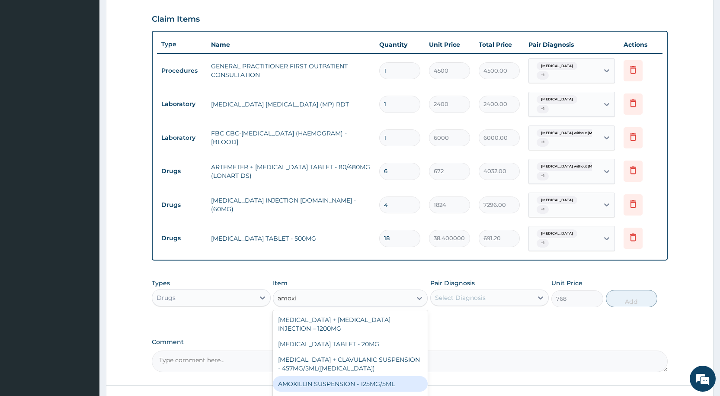
type input "amox"
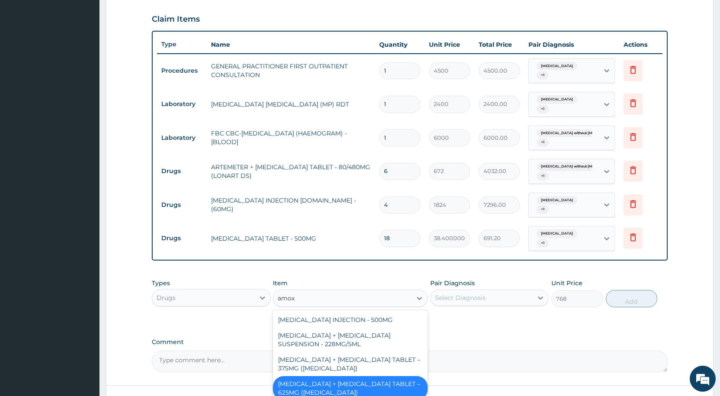
scroll to position [258, 0]
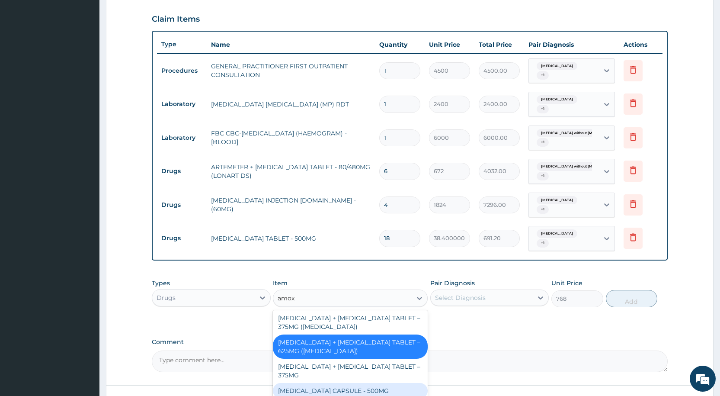
click at [365, 387] on div "AMOXICILLIN CAPSULE - 500MG" at bounding box center [350, 391] width 155 height 16
type input "128"
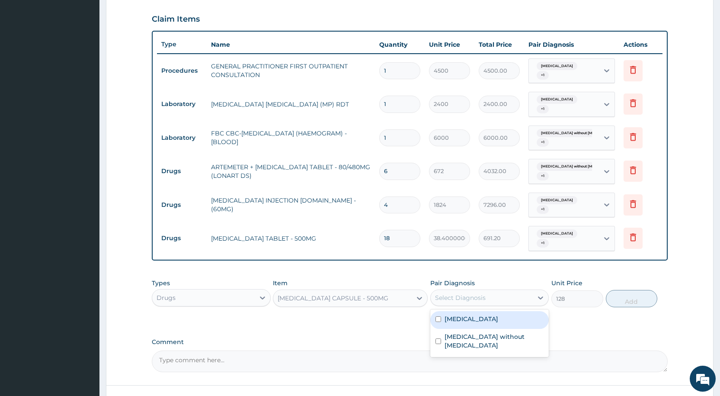
click at [455, 291] on div "Select Diagnosis" at bounding box center [482, 298] width 102 height 14
click at [452, 318] on label "Malaria, unspecified" at bounding box center [472, 318] width 54 height 9
checkbox input "true"
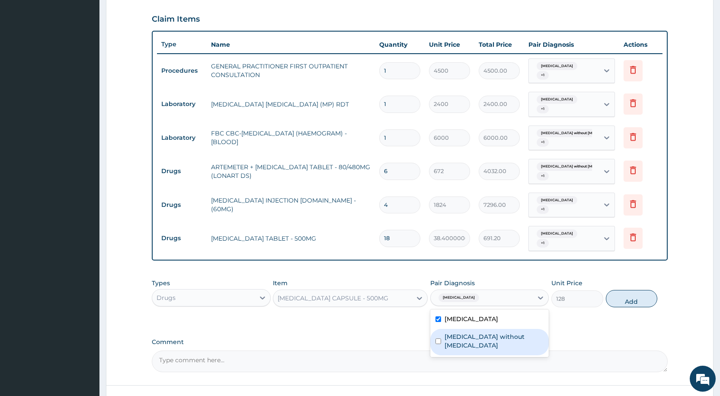
click at [451, 337] on label "Sepsis without septic shock" at bounding box center [494, 340] width 99 height 17
checkbox input "true"
click at [619, 301] on button "Add" at bounding box center [631, 298] width 51 height 17
type input "0"
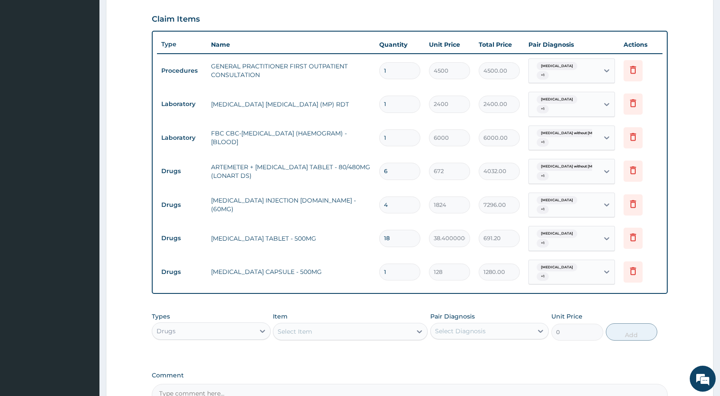
type input "10"
type input "1280.00"
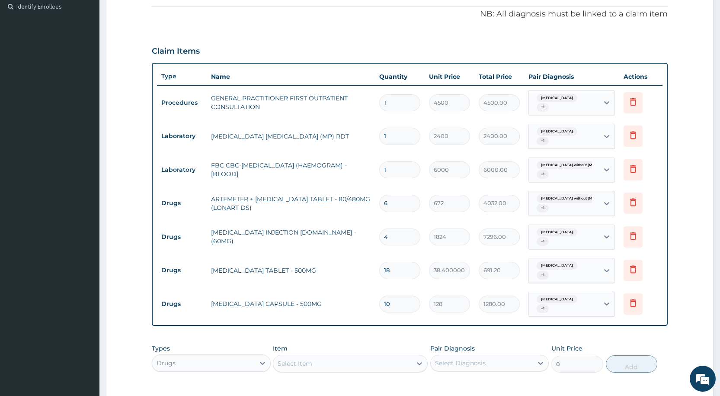
scroll to position [391, 0]
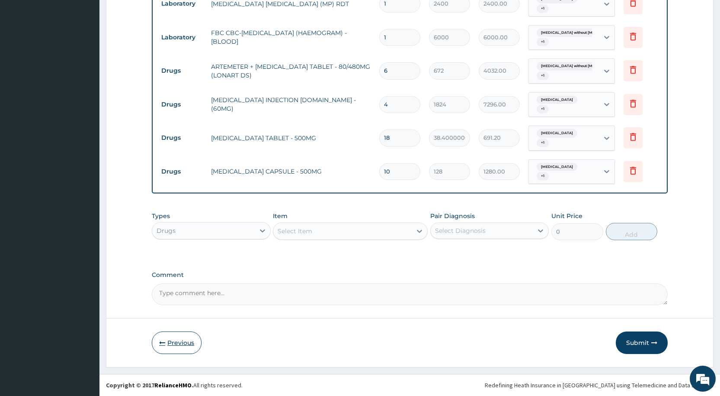
type input "10"
click at [187, 341] on button "Previous" at bounding box center [177, 342] width 50 height 22
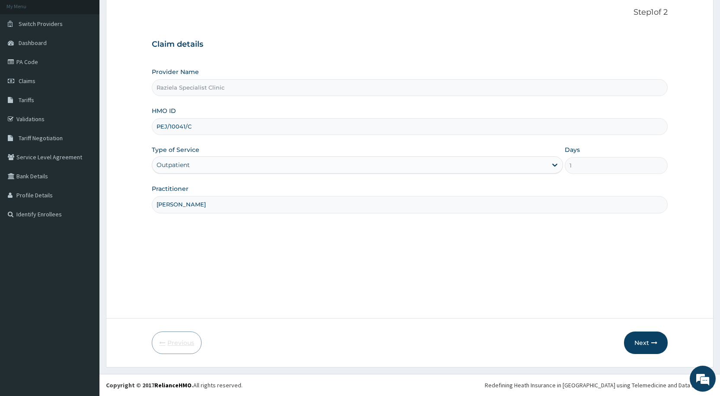
scroll to position [51, 0]
click at [640, 345] on button "Next" at bounding box center [646, 342] width 44 height 22
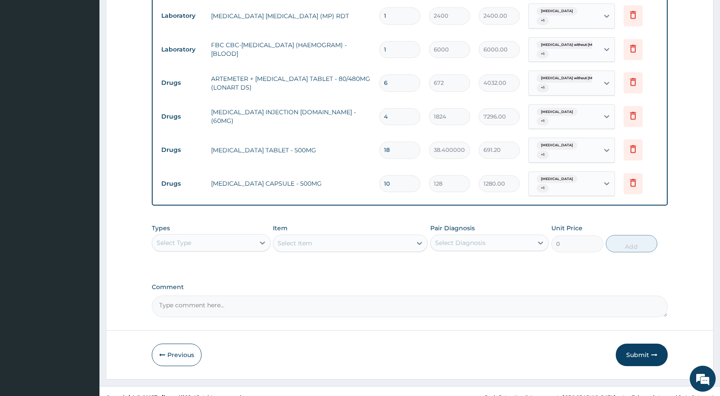
scroll to position [391, 0]
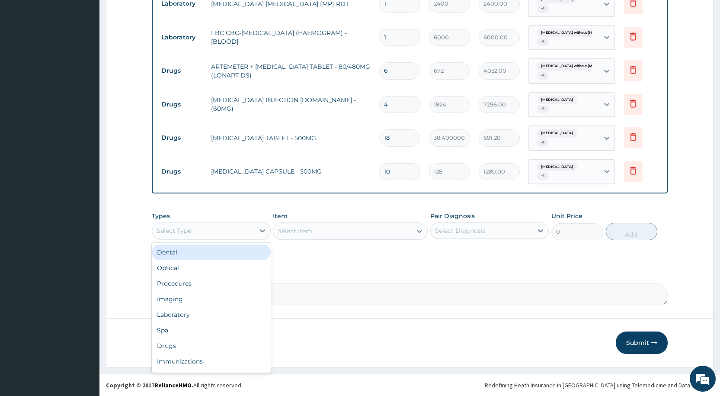
click at [180, 234] on div "Select Type" at bounding box center [174, 230] width 35 height 9
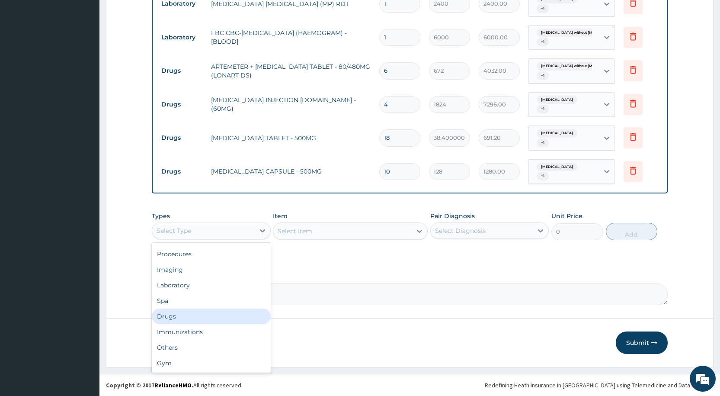
click at [195, 312] on div "Drugs" at bounding box center [211, 316] width 118 height 16
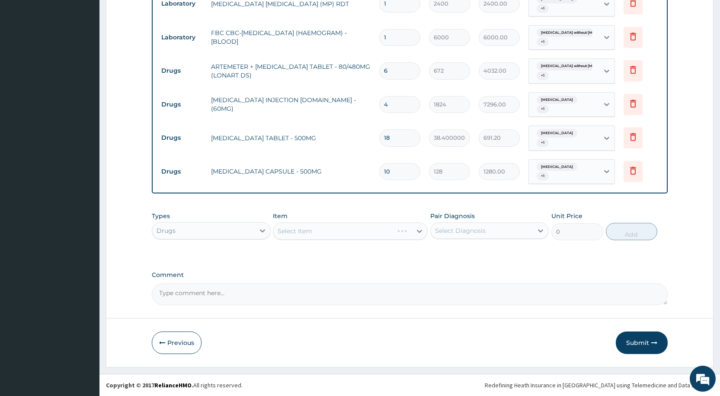
click at [293, 226] on div "Select Item" at bounding box center [350, 230] width 155 height 17
click at [293, 230] on div "Select Item" at bounding box center [350, 230] width 155 height 17
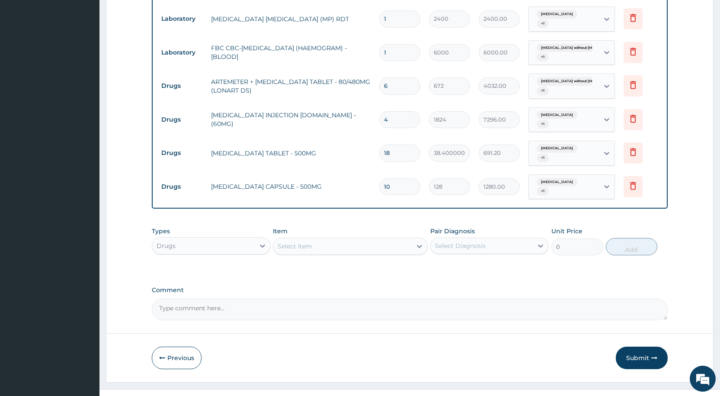
scroll to position [391, 0]
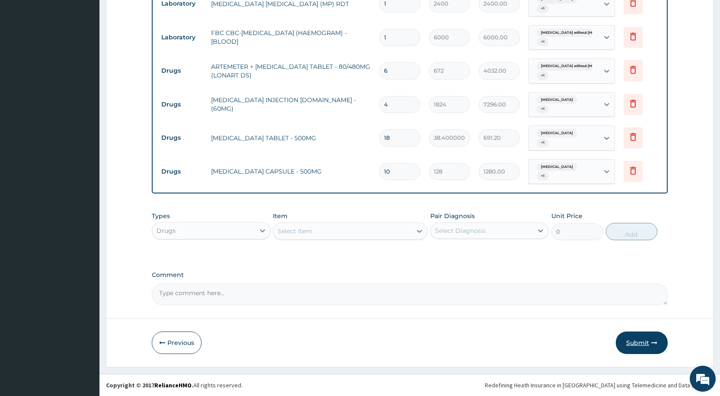
click at [619, 341] on button "Submit" at bounding box center [642, 342] width 52 height 22
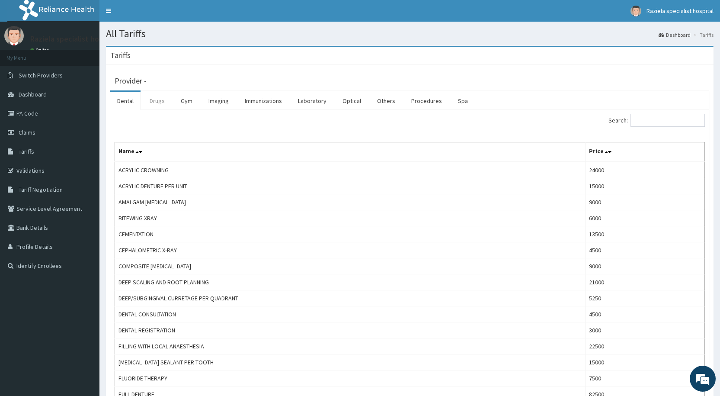
click at [150, 104] on link "Drugs" at bounding box center [157, 101] width 29 height 18
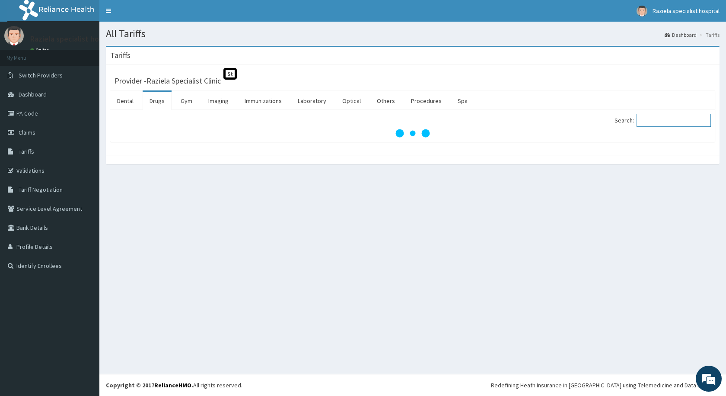
click at [653, 118] on input "Search:" at bounding box center [674, 120] width 74 height 13
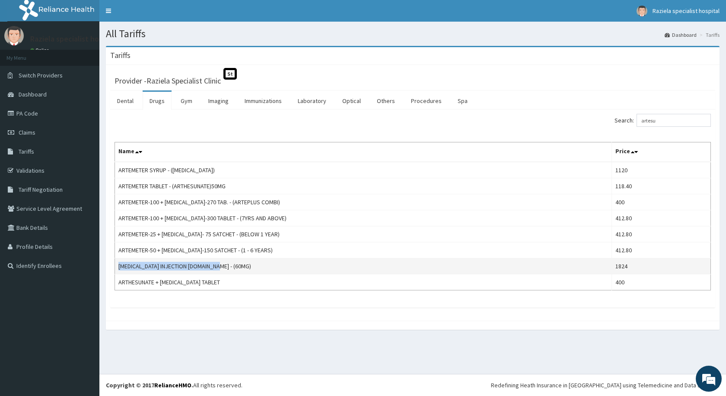
drag, startPoint x: 117, startPoint y: 264, endPoint x: 227, endPoint y: 269, distance: 110.0
click at [227, 269] on td "ARTESUNATE INJECTION IV.IM - (60MG)" at bounding box center [363, 266] width 497 height 16
copy td "ARTESUNATE INJECTION IV.IM - (60MG)"
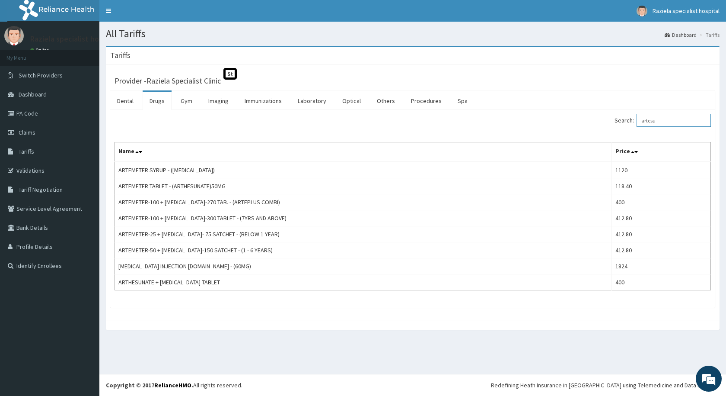
click at [668, 116] on input "artesu" at bounding box center [674, 120] width 74 height 13
type input "a"
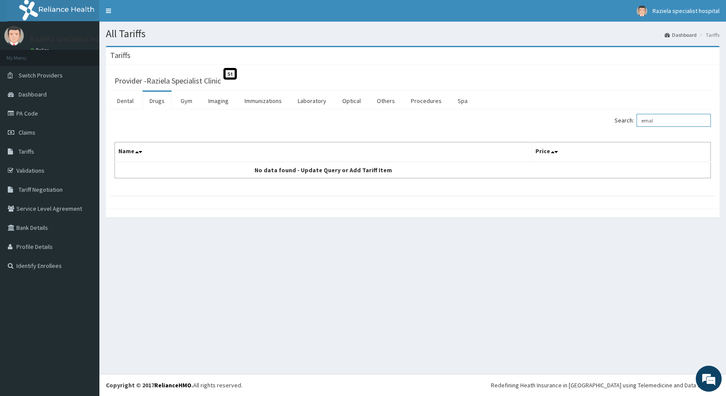
type input "emal"
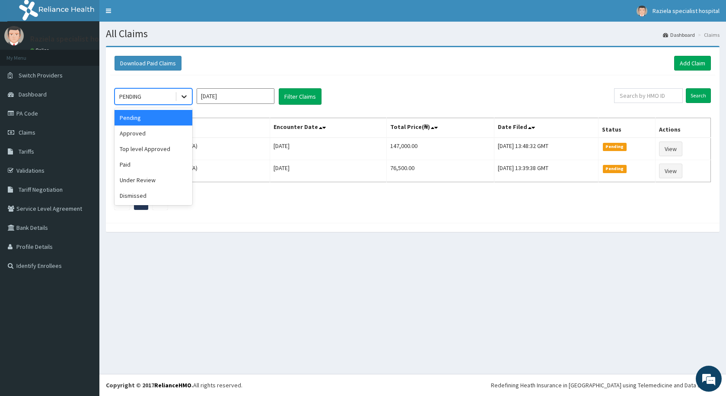
click at [181, 96] on icon at bounding box center [184, 96] width 9 height 9
drag, startPoint x: 163, startPoint y: 135, endPoint x: 167, endPoint y: 132, distance: 5.4
click at [165, 133] on div "Approved" at bounding box center [154, 133] width 78 height 16
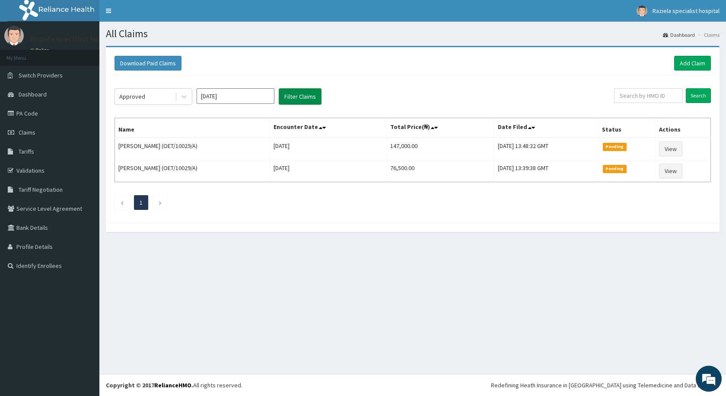
click at [289, 97] on button "Filter Claims" at bounding box center [300, 96] width 43 height 16
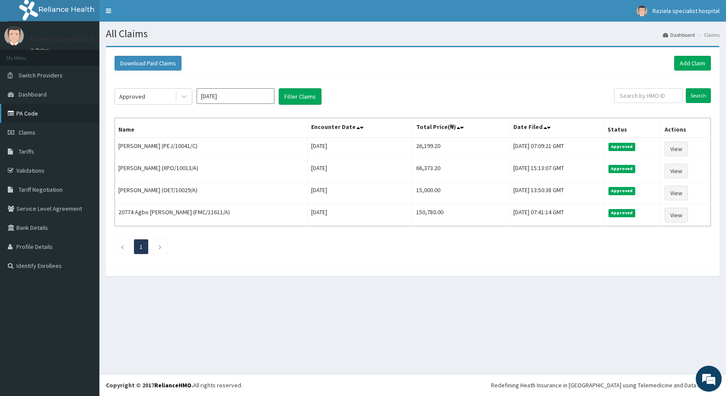
click at [66, 112] on link "PA Code" at bounding box center [49, 113] width 99 height 19
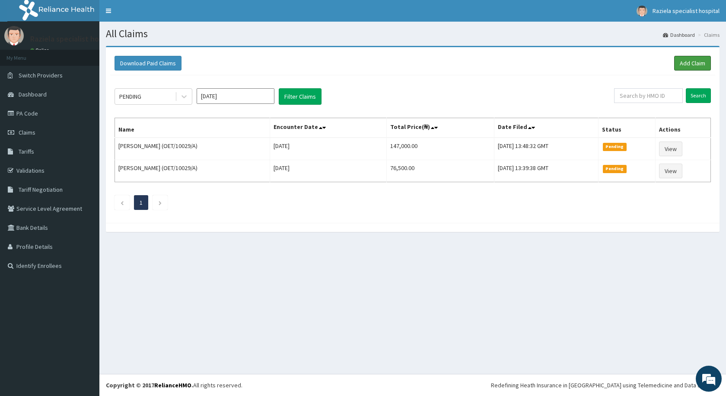
click at [675, 69] on link "Add Claim" at bounding box center [693, 63] width 37 height 15
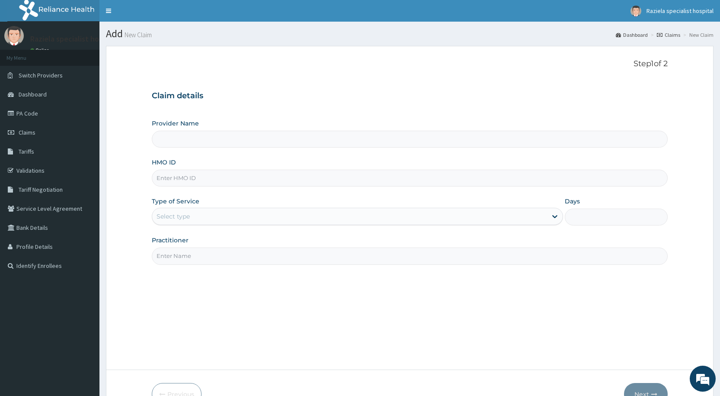
click at [196, 147] on input "Provider Name" at bounding box center [410, 139] width 516 height 17
type input "Raziela Specialist Clinic"
click at [179, 175] on input "HMO ID" at bounding box center [410, 177] width 516 height 17
type input "ENP/11905/A"
click at [167, 219] on div "Select type" at bounding box center [173, 216] width 33 height 9
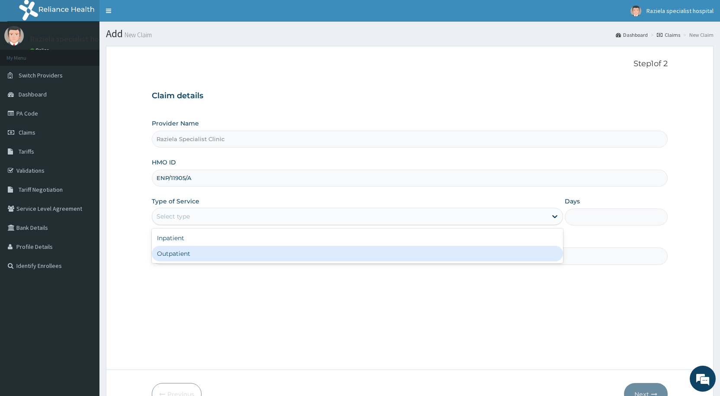
click at [173, 255] on div "Outpatient" at bounding box center [357, 254] width 411 height 16
type input "1"
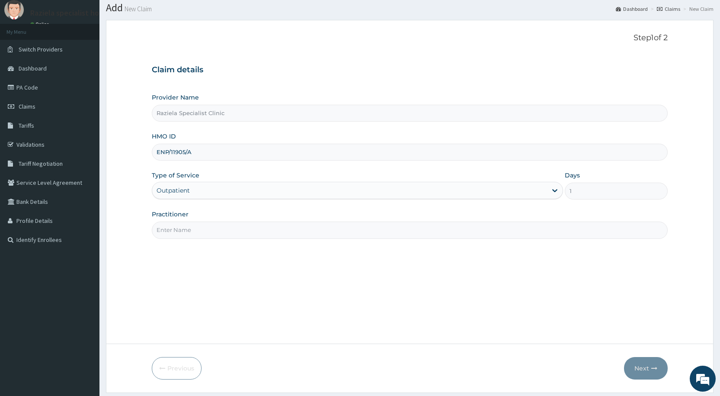
scroll to position [51, 0]
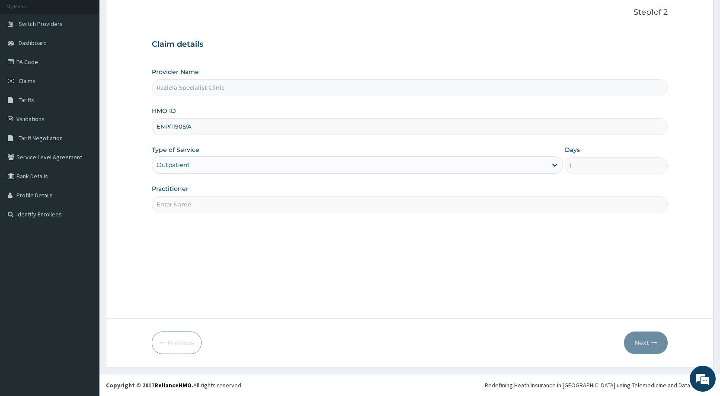
click at [180, 205] on input "Practitioner" at bounding box center [410, 204] width 516 height 17
type input "DR KELLY"
click at [648, 339] on button "Next" at bounding box center [646, 342] width 44 height 22
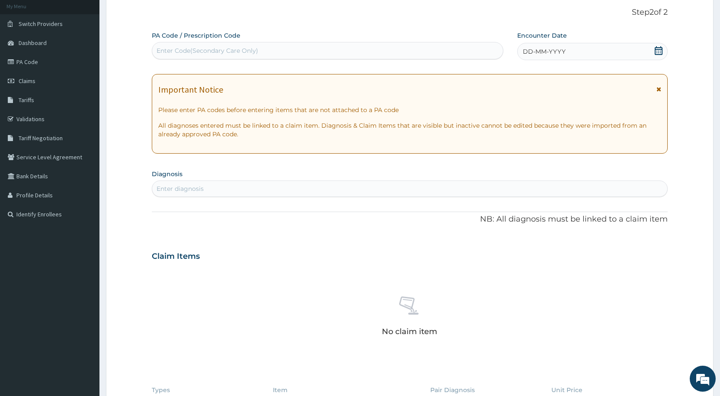
click at [169, 49] on div "Enter Code(Secondary Care Only)" at bounding box center [208, 50] width 102 height 9
paste input "PA/2C33F5"
type input "PA/2C33F5"
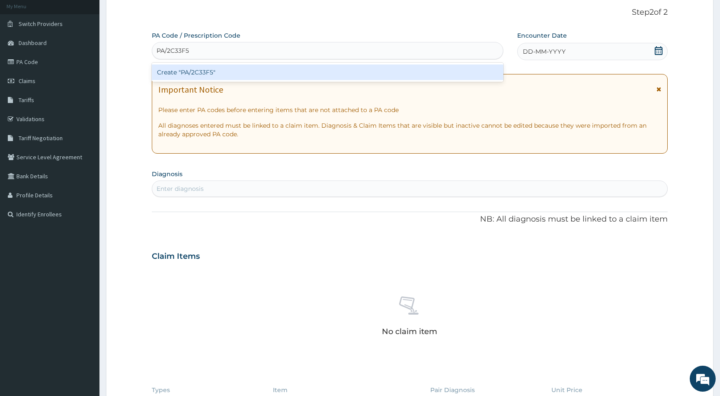
click at [190, 69] on div "Create "PA/2C33F5"" at bounding box center [327, 72] width 351 height 16
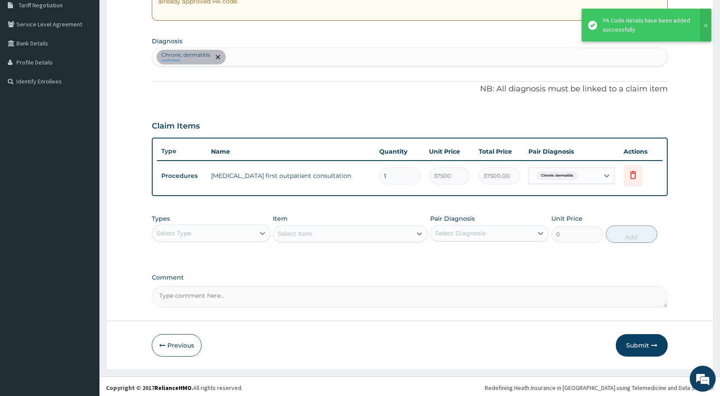
scroll to position [187, 0]
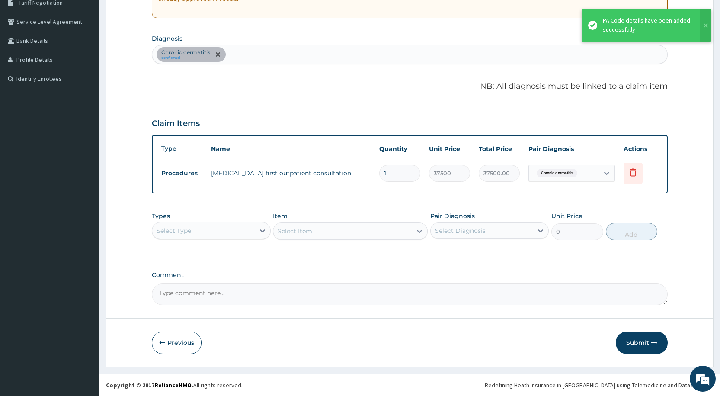
click at [191, 237] on div "Select Type" at bounding box center [203, 231] width 102 height 14
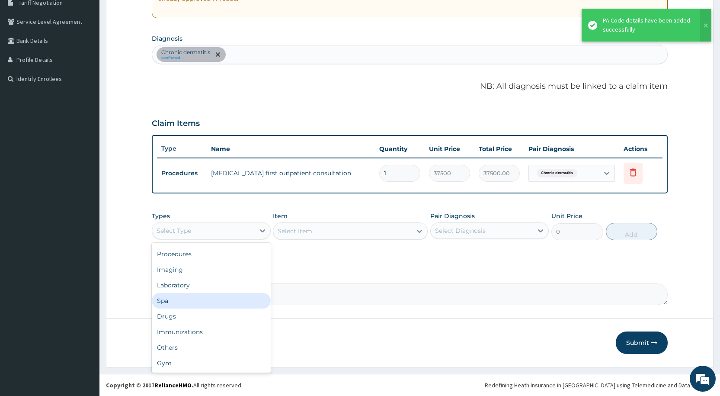
scroll to position [0, 0]
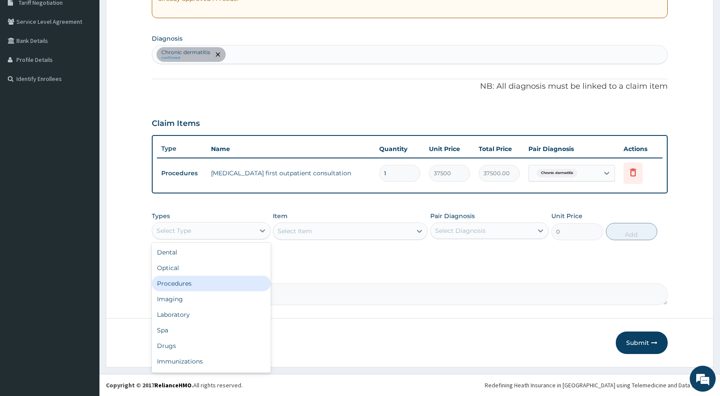
click at [201, 287] on div "Procedures" at bounding box center [211, 283] width 118 height 16
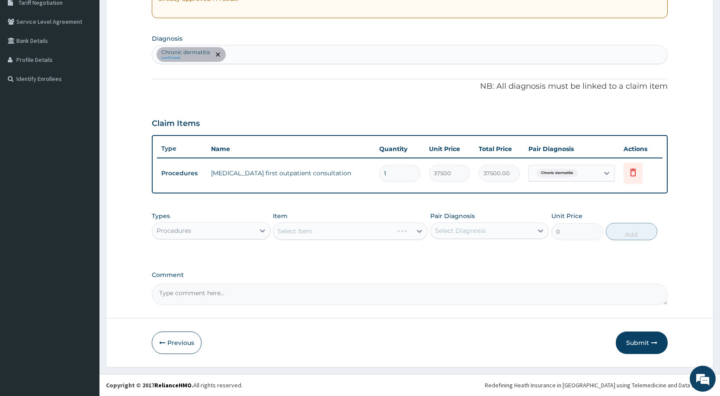
click at [294, 227] on div "Select Item" at bounding box center [350, 230] width 155 height 17
click at [296, 231] on div "Select Item" at bounding box center [350, 230] width 155 height 17
click at [287, 226] on div "Select Item" at bounding box center [350, 230] width 155 height 17
click at [287, 225] on div "Select Item" at bounding box center [350, 230] width 155 height 17
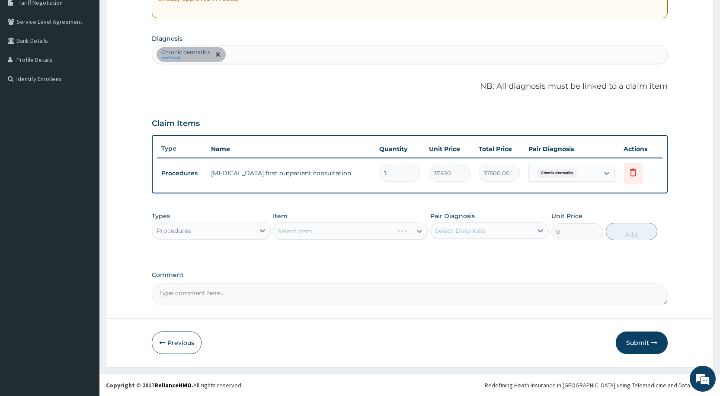
click at [287, 228] on div "Select Item" at bounding box center [350, 230] width 155 height 17
click at [286, 232] on div "Select Item" at bounding box center [350, 230] width 155 height 17
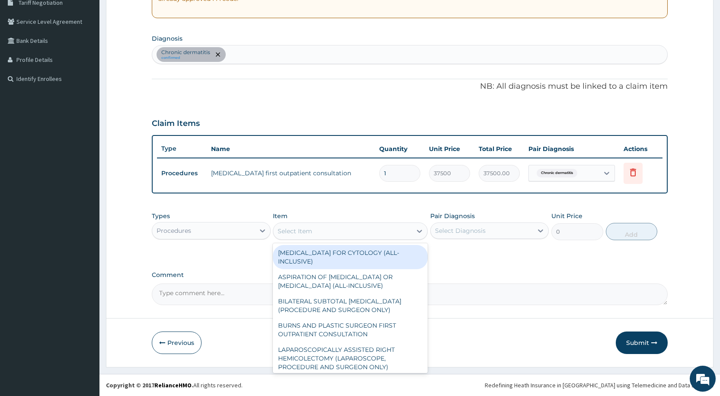
click at [285, 231] on div "Select Item" at bounding box center [295, 231] width 35 height 9
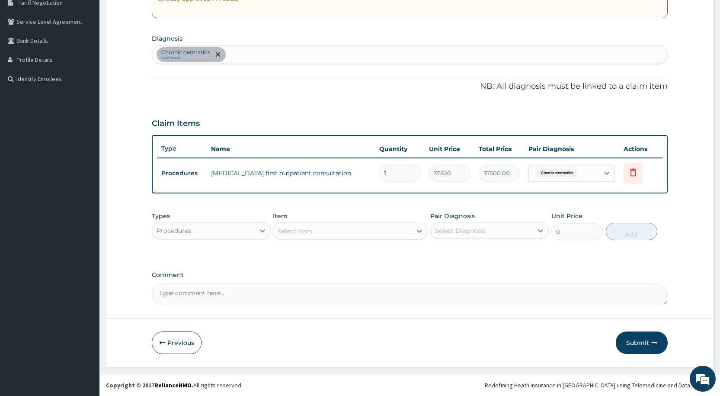
click at [285, 228] on div "Select Item" at bounding box center [295, 231] width 35 height 9
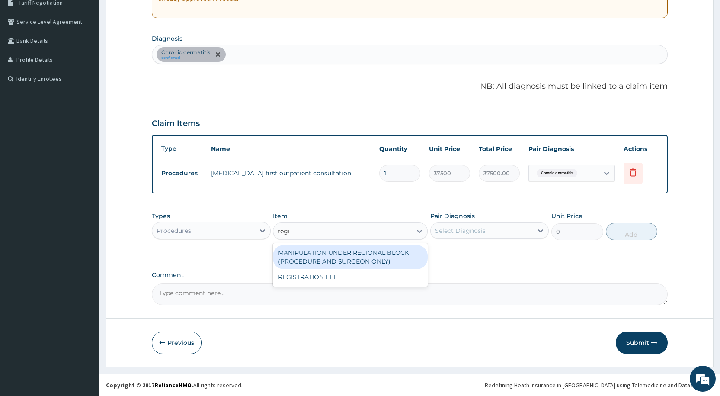
type input "regis"
click at [304, 255] on div "REGISTRATION FEE" at bounding box center [350, 253] width 155 height 16
type input "3000"
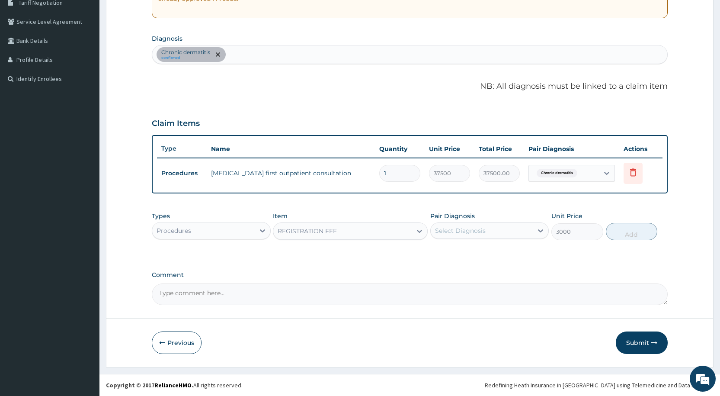
click at [452, 228] on div "Select Diagnosis" at bounding box center [460, 230] width 51 height 9
click at [457, 245] on div "Chronic dermatitis" at bounding box center [489, 253] width 118 height 18
checkbox input "true"
click at [635, 228] on button "Add" at bounding box center [631, 231] width 51 height 17
type input "0"
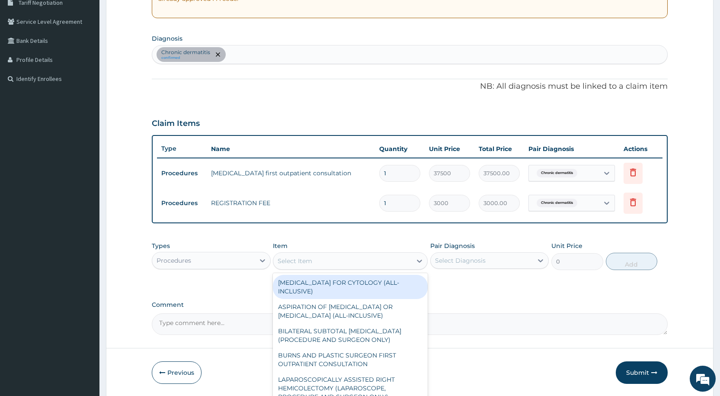
click at [299, 258] on div "Select Item" at bounding box center [295, 260] width 35 height 9
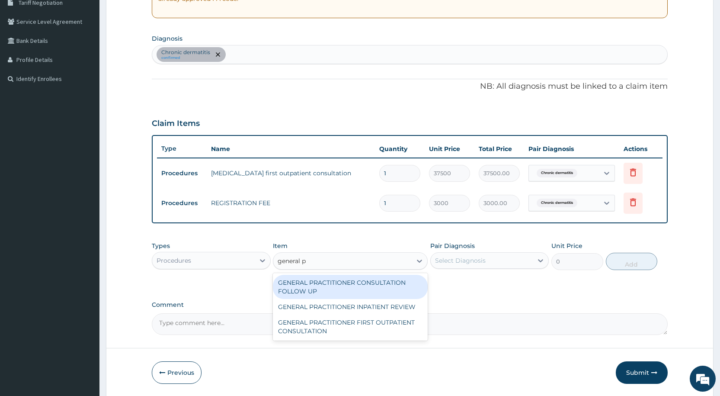
type input "general pr"
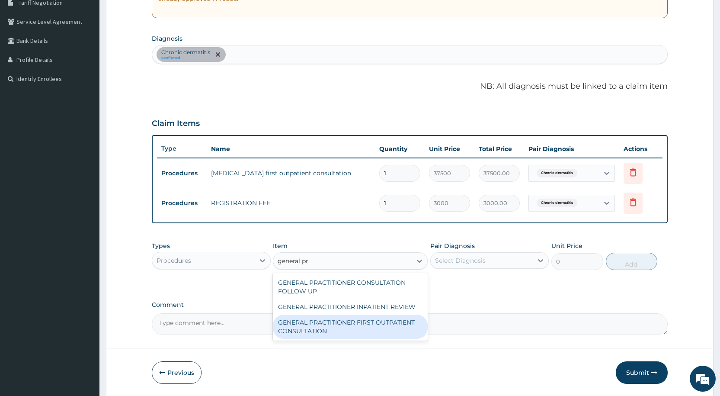
click at [352, 323] on div "GENERAL PRACTITIONER FIRST OUTPATIENT CONSULTATION" at bounding box center [350, 326] width 155 height 24
type input "4500"
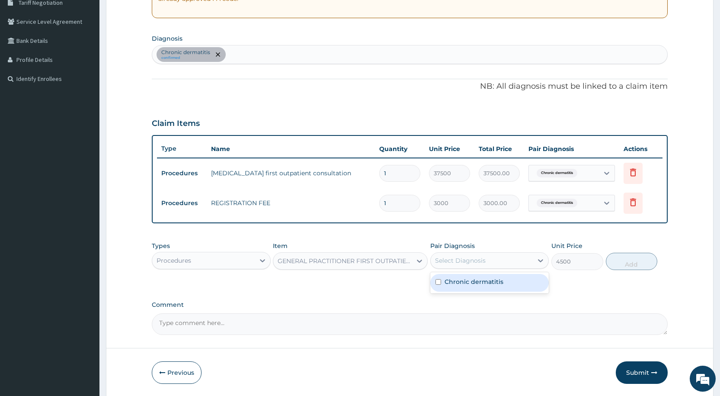
click at [460, 262] on div "Select Diagnosis" at bounding box center [460, 260] width 51 height 9
click at [445, 288] on div "Chronic dermatitis" at bounding box center [489, 283] width 118 height 18
checkbox input "true"
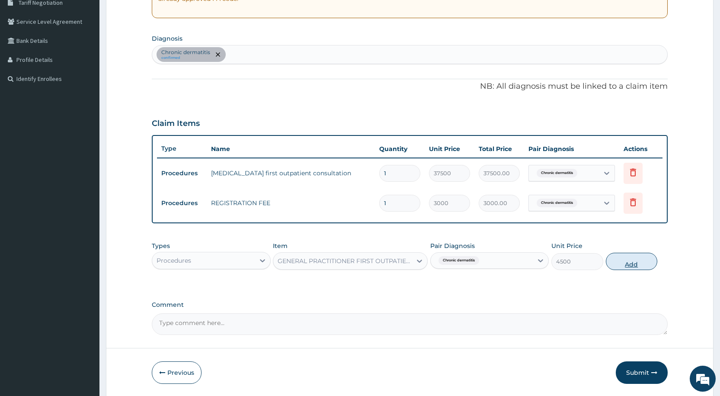
click at [625, 263] on button "Add" at bounding box center [631, 261] width 51 height 17
type input "0"
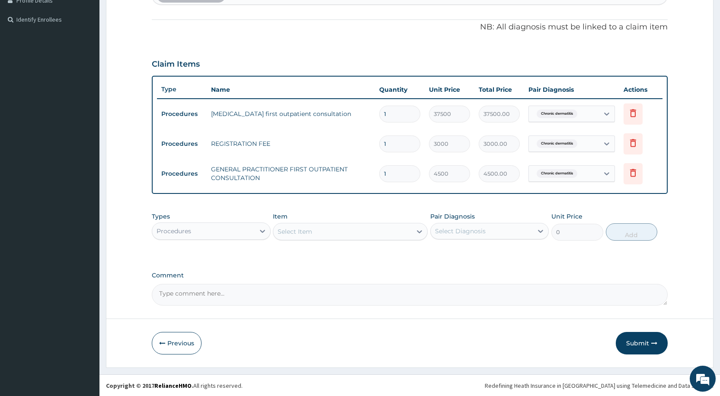
scroll to position [246, 0]
click at [642, 341] on button "Submit" at bounding box center [642, 342] width 52 height 22
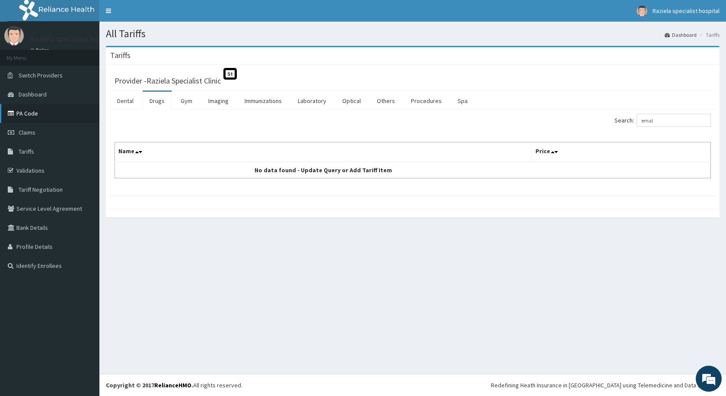
click at [44, 121] on link "PA Code" at bounding box center [49, 113] width 99 height 19
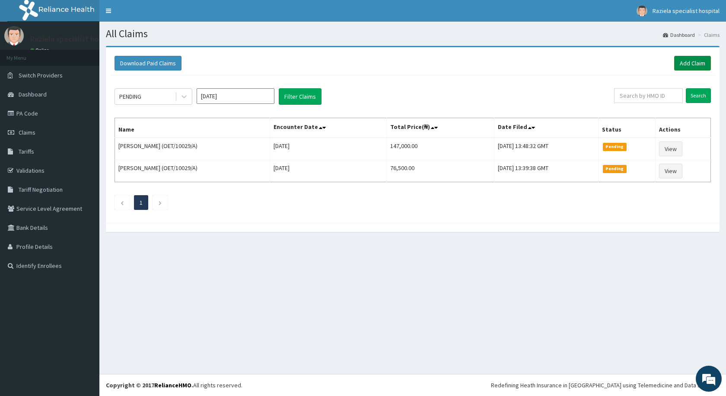
click at [691, 60] on link "Add Claim" at bounding box center [693, 63] width 37 height 15
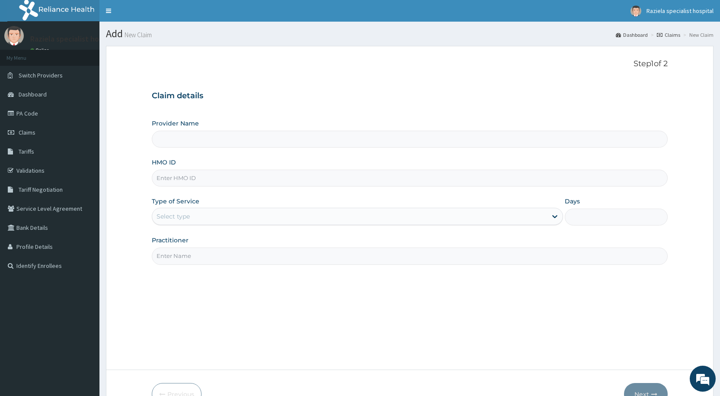
type input "Raziela Specialist Clinic"
click at [178, 172] on input "HMO ID" at bounding box center [410, 177] width 516 height 17
type input "ENP/11905/A"
click at [186, 213] on div "Select type" at bounding box center [173, 216] width 33 height 9
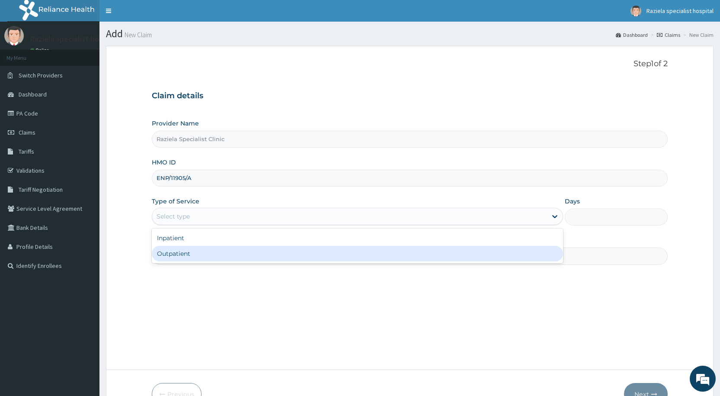
drag, startPoint x: 172, startPoint y: 254, endPoint x: 183, endPoint y: 249, distance: 12.4
click at [171, 254] on div "Outpatient" at bounding box center [357, 254] width 411 height 16
type input "1"
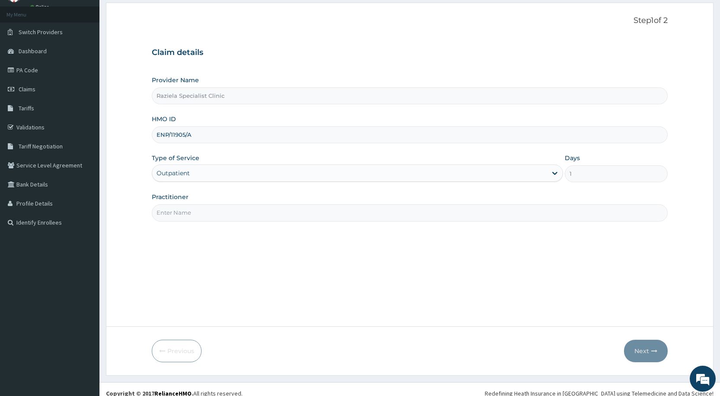
scroll to position [51, 0]
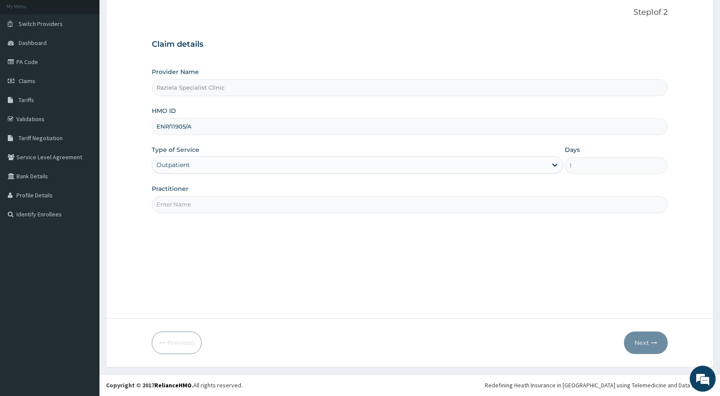
click at [194, 210] on input "Practitioner" at bounding box center [410, 204] width 516 height 17
type input "[PERSON_NAME]"
click at [643, 344] on button "Next" at bounding box center [646, 342] width 44 height 22
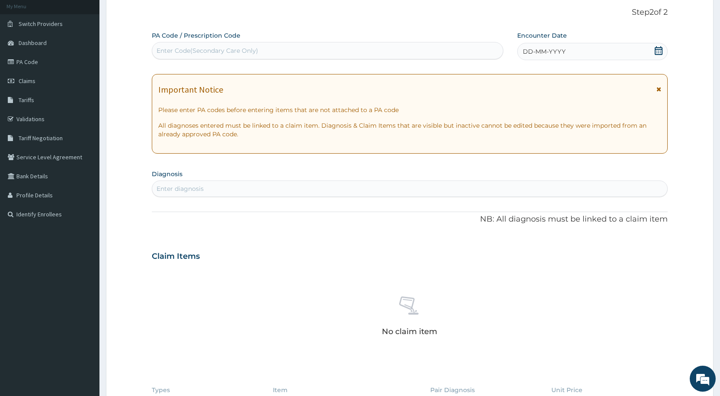
click at [215, 45] on div "Enter Code(Secondary Care Only)" at bounding box center [327, 51] width 350 height 14
paste input "PA/51A87C"
type input "PA/51A87C"
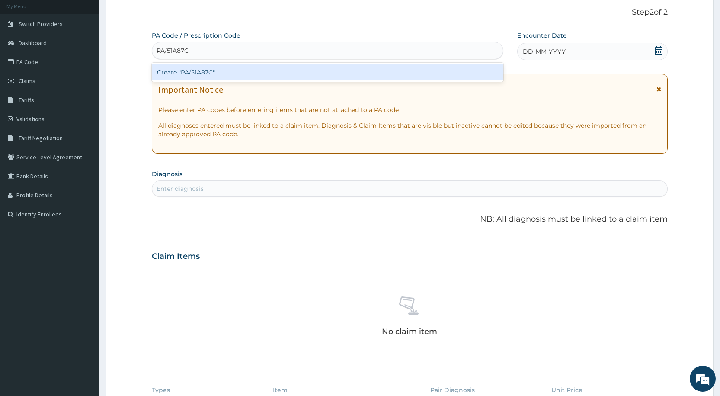
click at [224, 65] on div "Create "PA/51A87C"" at bounding box center [327, 72] width 351 height 16
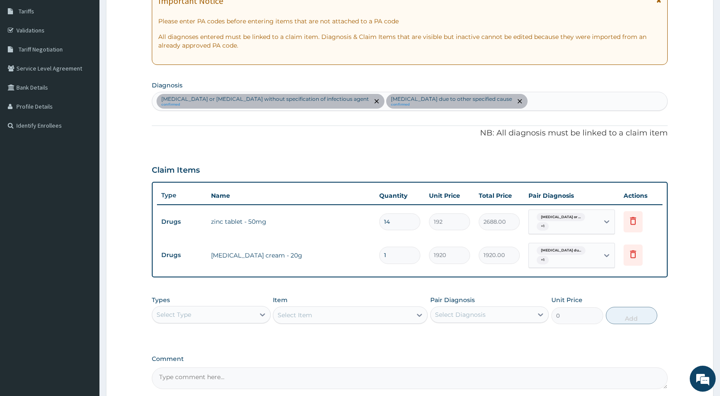
scroll to position [224, 0]
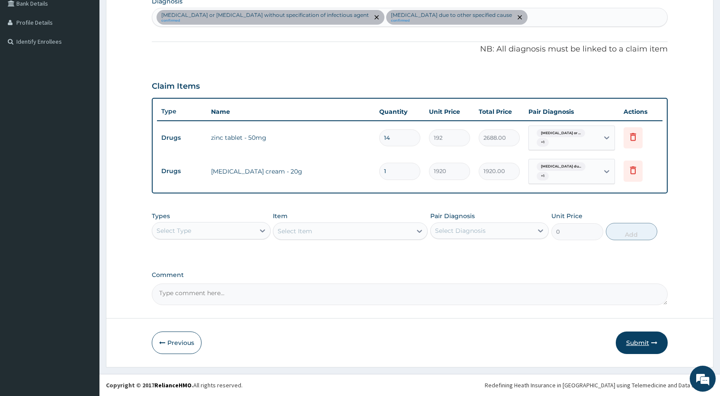
click at [647, 343] on button "Submit" at bounding box center [642, 342] width 52 height 22
